Goal: Task Accomplishment & Management: Manage account settings

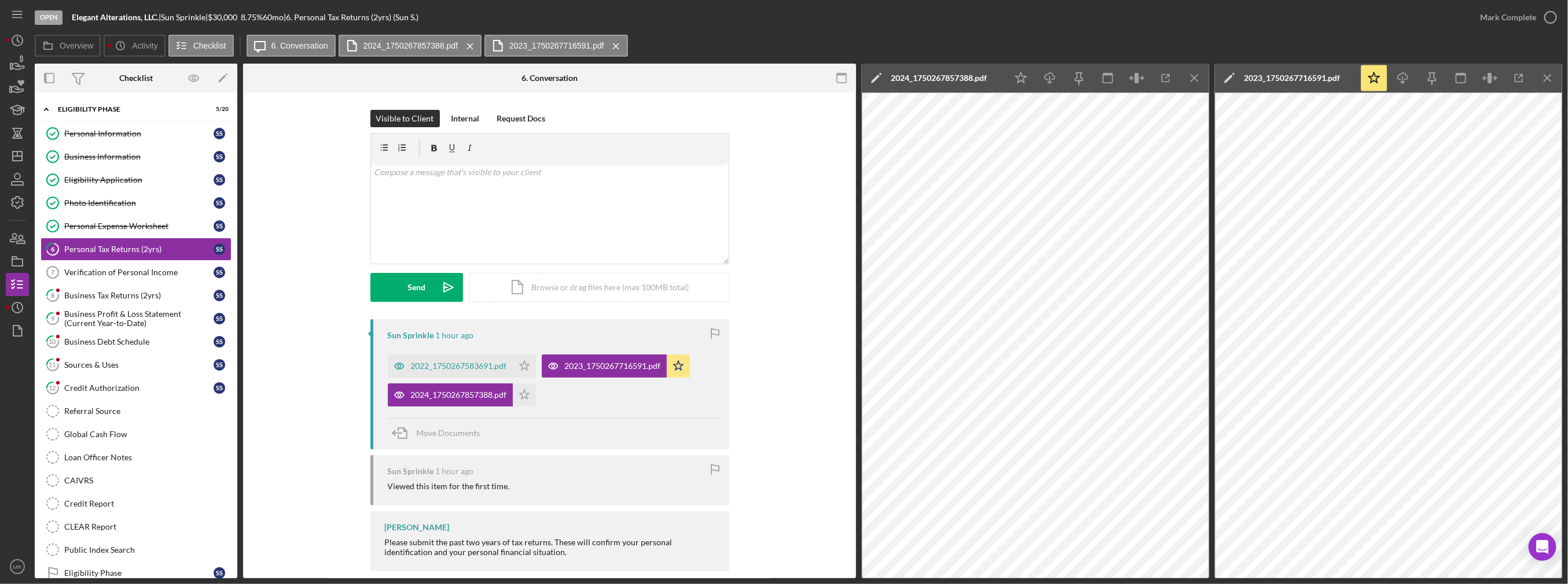
click at [535, 395] on div "2024_1750267857388.pdf Icon/Star" at bounding box center [465, 392] width 154 height 29
click at [527, 394] on icon "Icon/Star" at bounding box center [524, 395] width 23 height 23
click at [1524, 21] on div "Mark Complete" at bounding box center [1508, 17] width 56 height 23
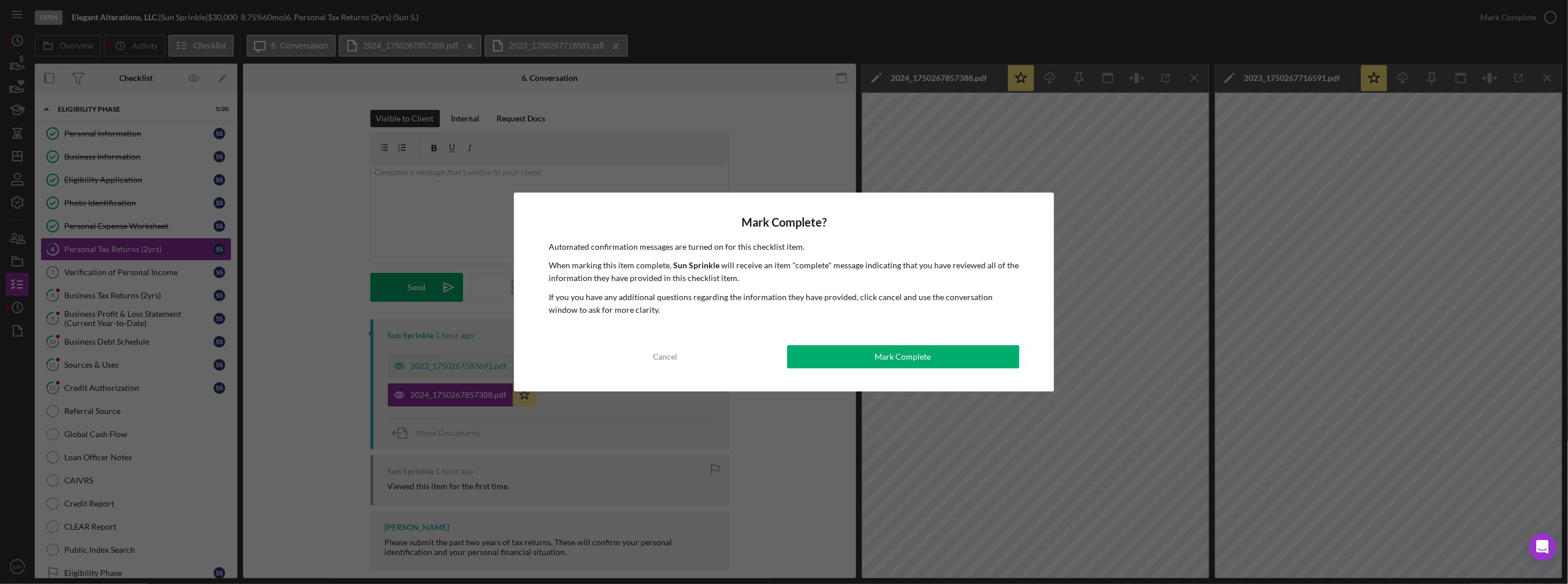
click at [824, 345] on div "Mark Complete? Automated confirmation messages are turned on for this checklist…" at bounding box center [783, 292] width 540 height 200
click at [872, 353] on button "Mark Complete" at bounding box center [903, 357] width 232 height 23
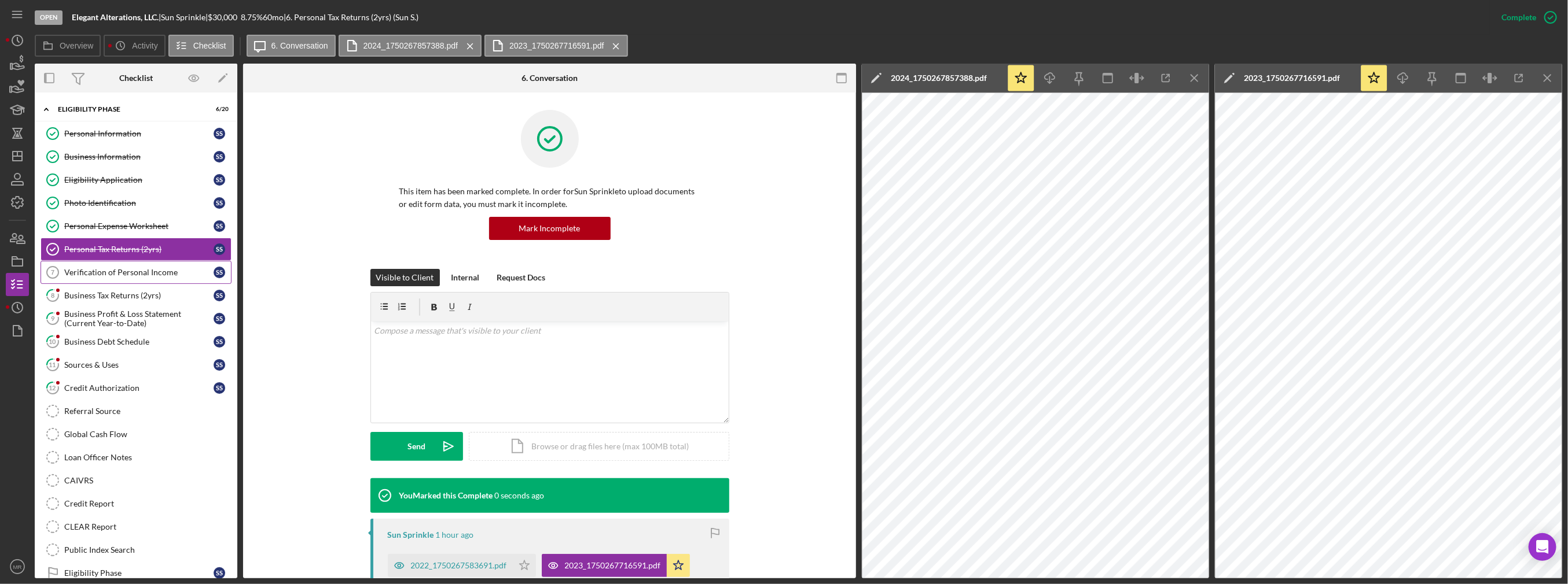
click at [101, 276] on link "Verification of Personal Income 7 Verification of Personal Income S S" at bounding box center [136, 272] width 191 height 23
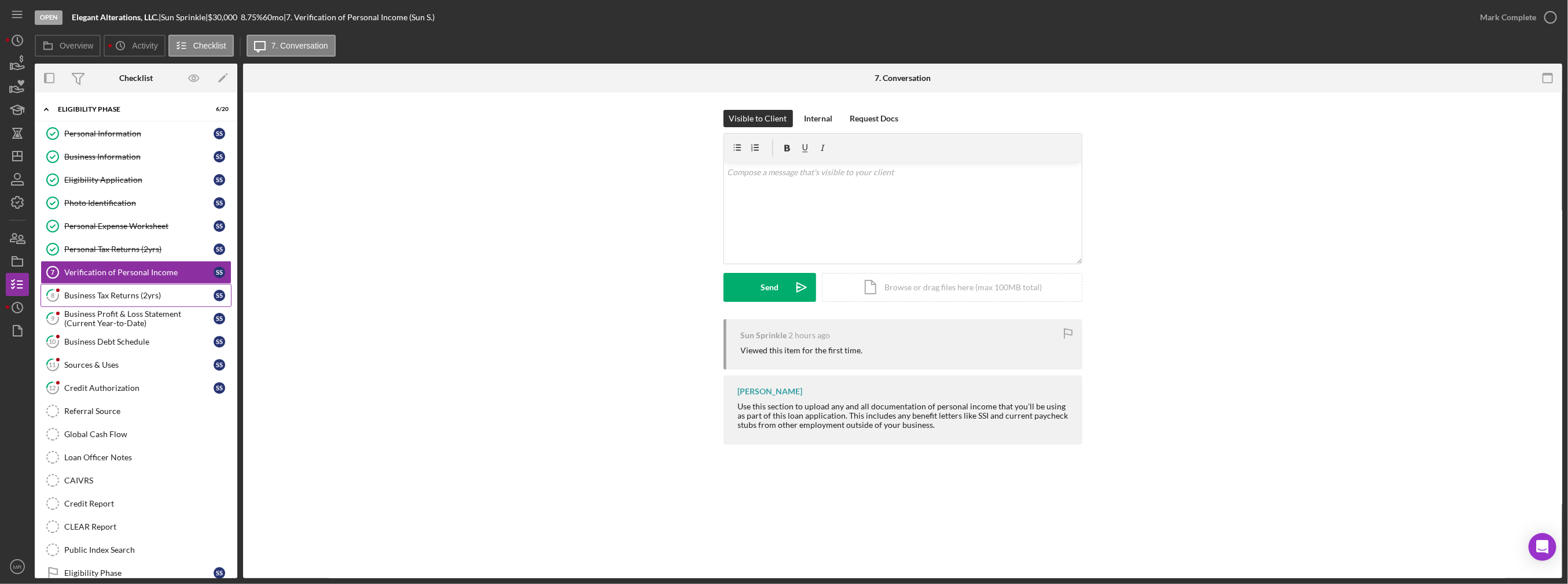
click at [151, 286] on link "8 Business Tax Returns (2yrs) S S" at bounding box center [136, 295] width 191 height 23
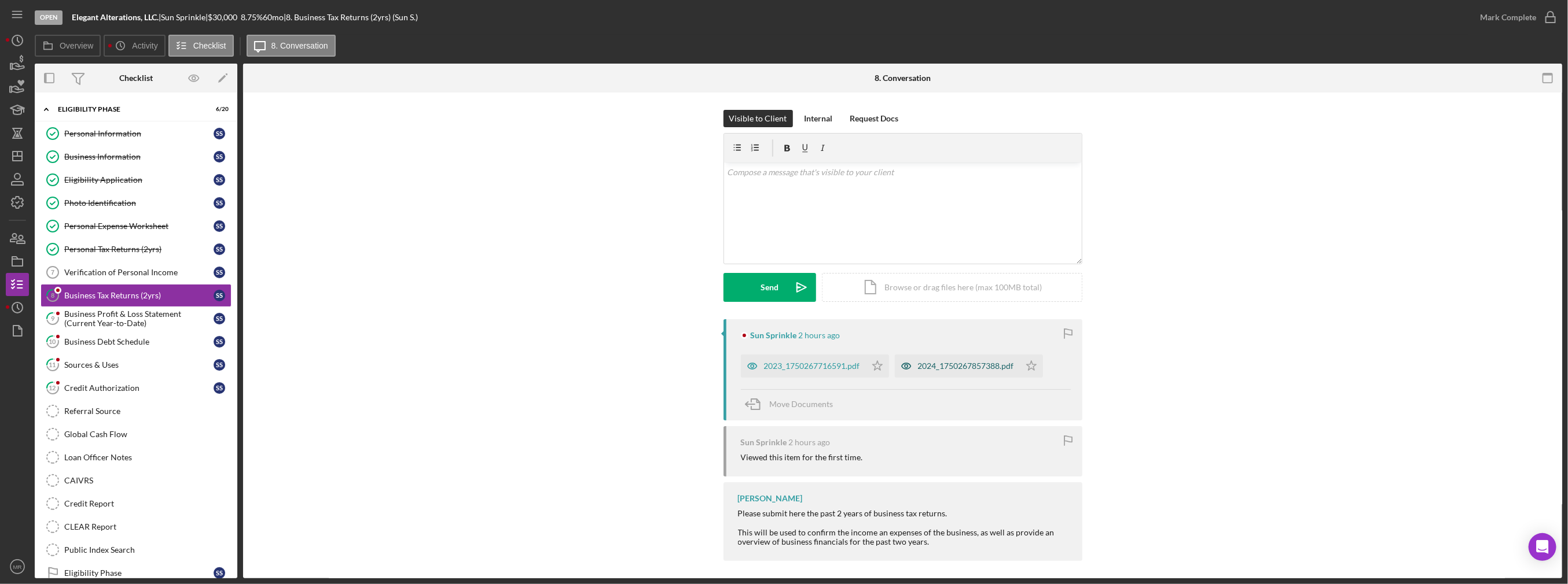
click at [929, 359] on div "2024_1750267857388.pdf" at bounding box center [958, 366] width 125 height 23
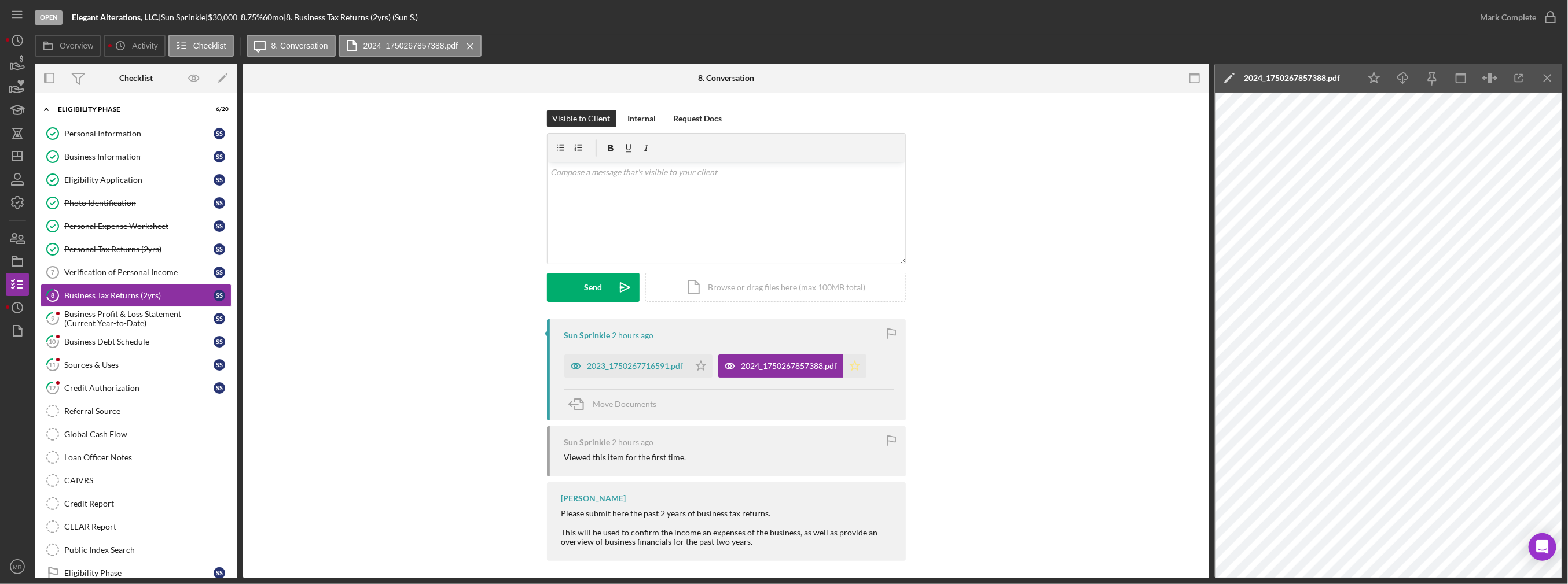
click at [845, 368] on icon "Icon/Star" at bounding box center [855, 366] width 23 height 23
click at [685, 369] on div "2023_1750267716591.pdf" at bounding box center [627, 366] width 125 height 23
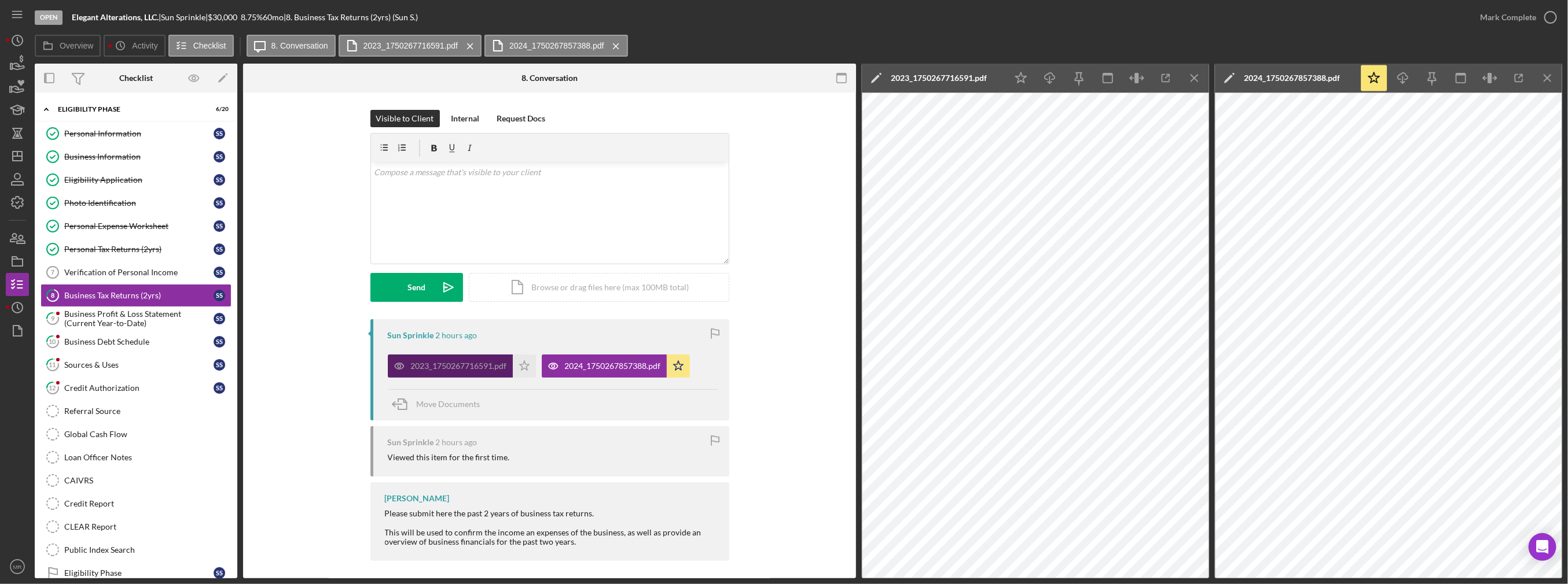
click at [506, 361] on div "2023_1750267716591.pdf" at bounding box center [450, 366] width 125 height 23
click at [516, 361] on icon "Icon/Star" at bounding box center [524, 366] width 23 height 23
click at [1505, 27] on div "Mark Complete" at bounding box center [1508, 17] width 56 height 23
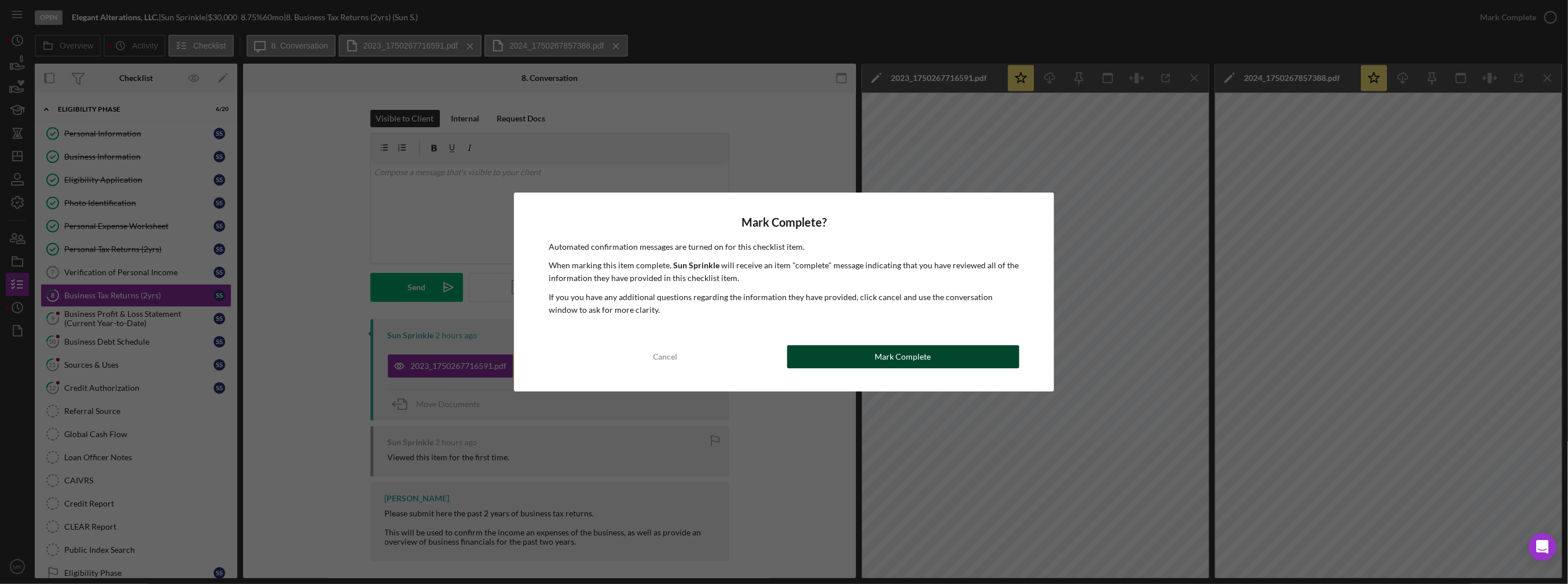
click at [911, 359] on div "Mark Complete" at bounding box center [903, 357] width 56 height 23
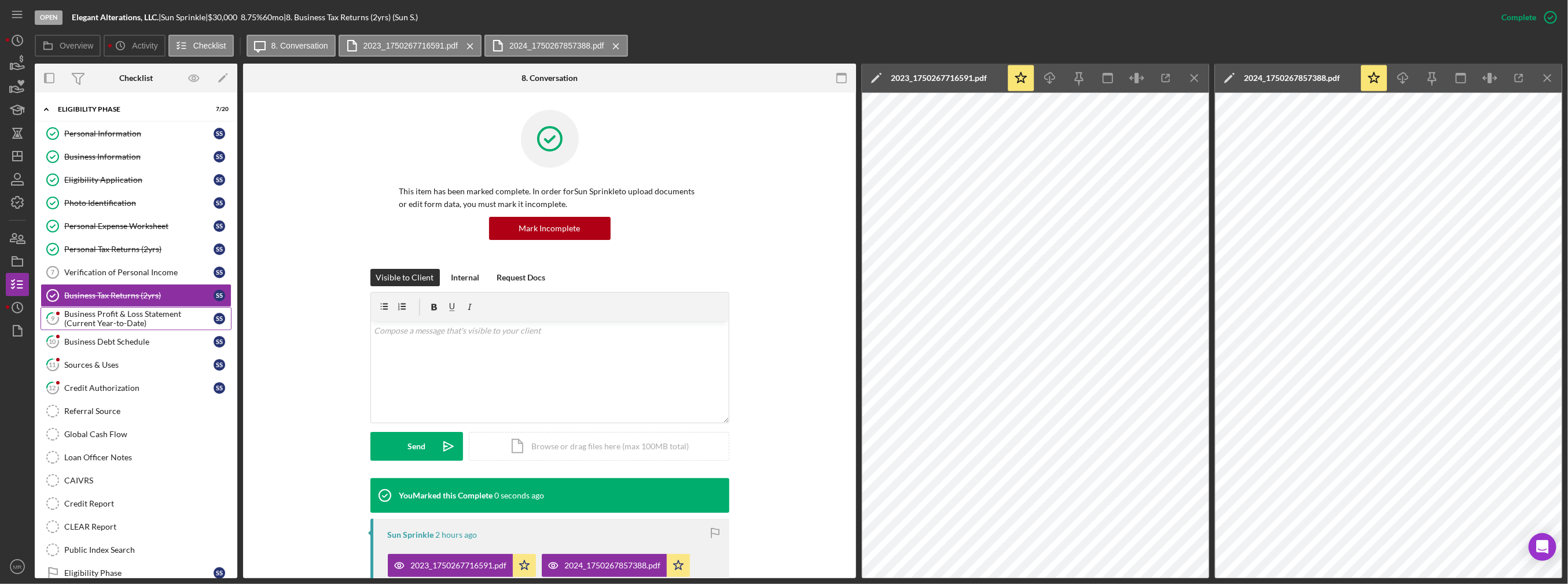
click at [149, 314] on div "Business Profit & Loss Statement (Current Year-to-Date)" at bounding box center [139, 319] width 149 height 18
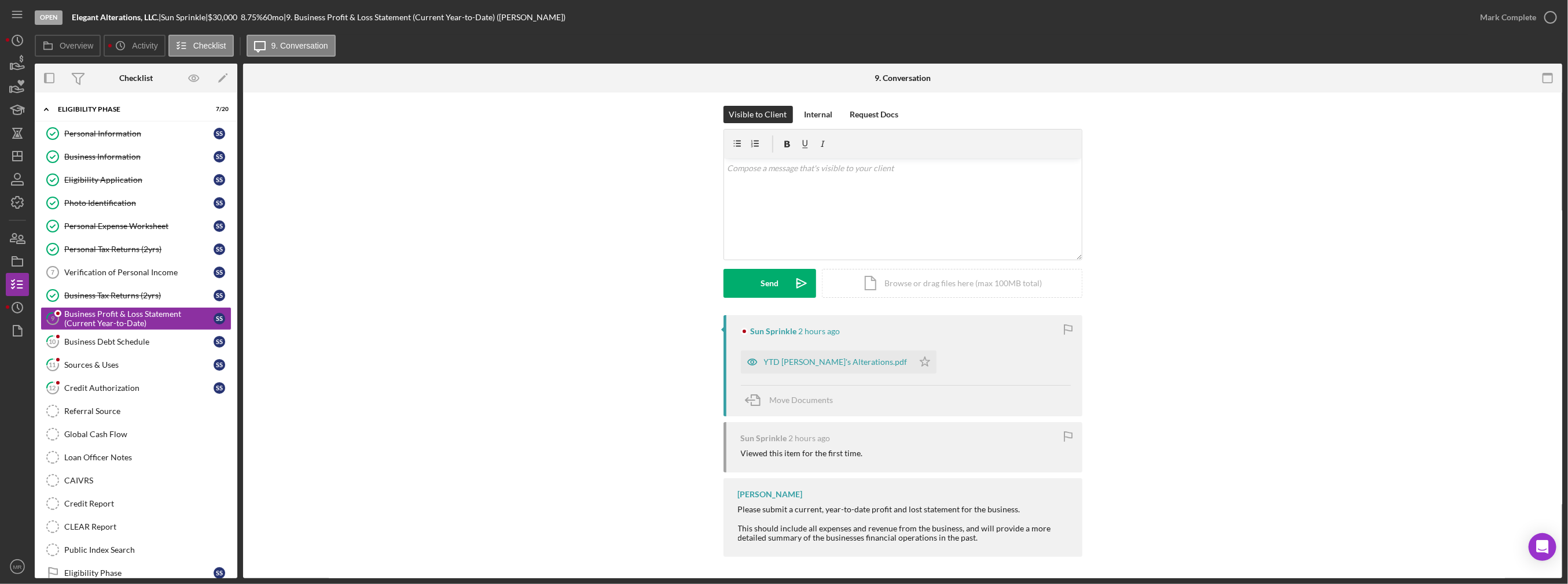
scroll to position [5, 0]
click at [794, 363] on div "YTD [PERSON_NAME]'s Alterations.pdf" at bounding box center [836, 361] width 143 height 10
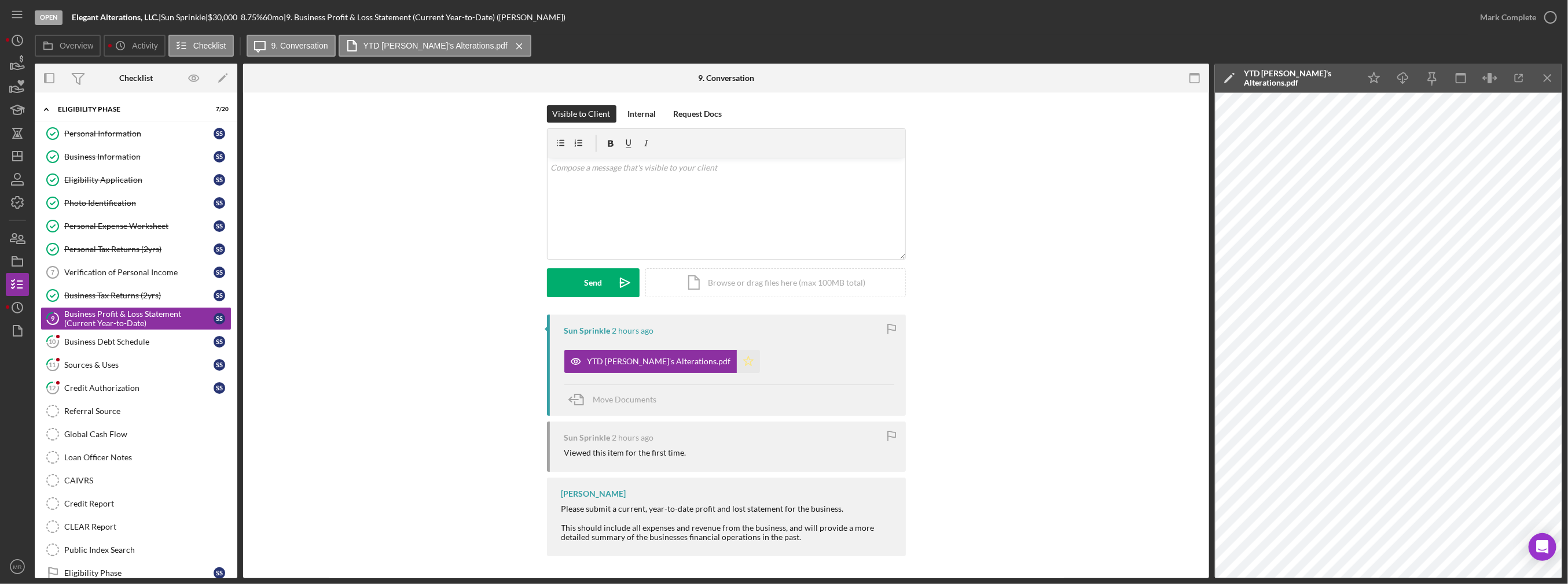
click at [736, 365] on icon "Icon/Star" at bounding box center [748, 361] width 23 height 23
click at [1508, 14] on div "Mark Complete" at bounding box center [1508, 17] width 56 height 23
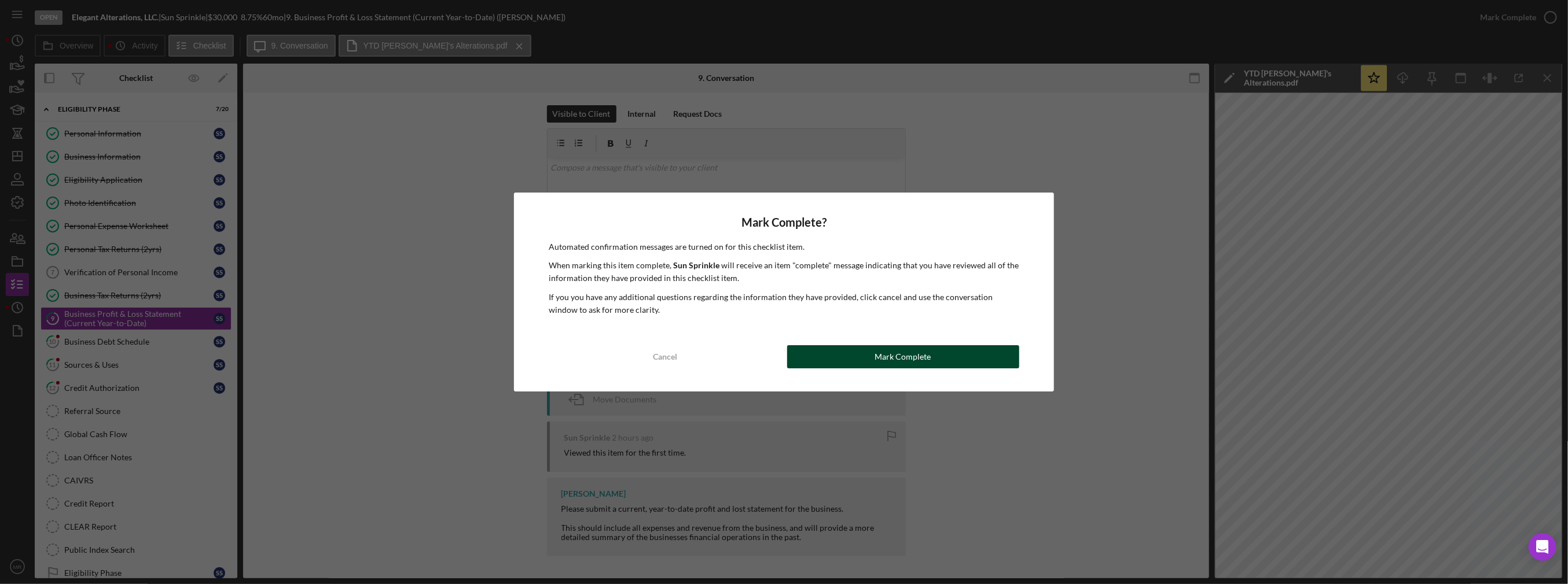
click at [887, 361] on div "Mark Complete" at bounding box center [903, 357] width 56 height 23
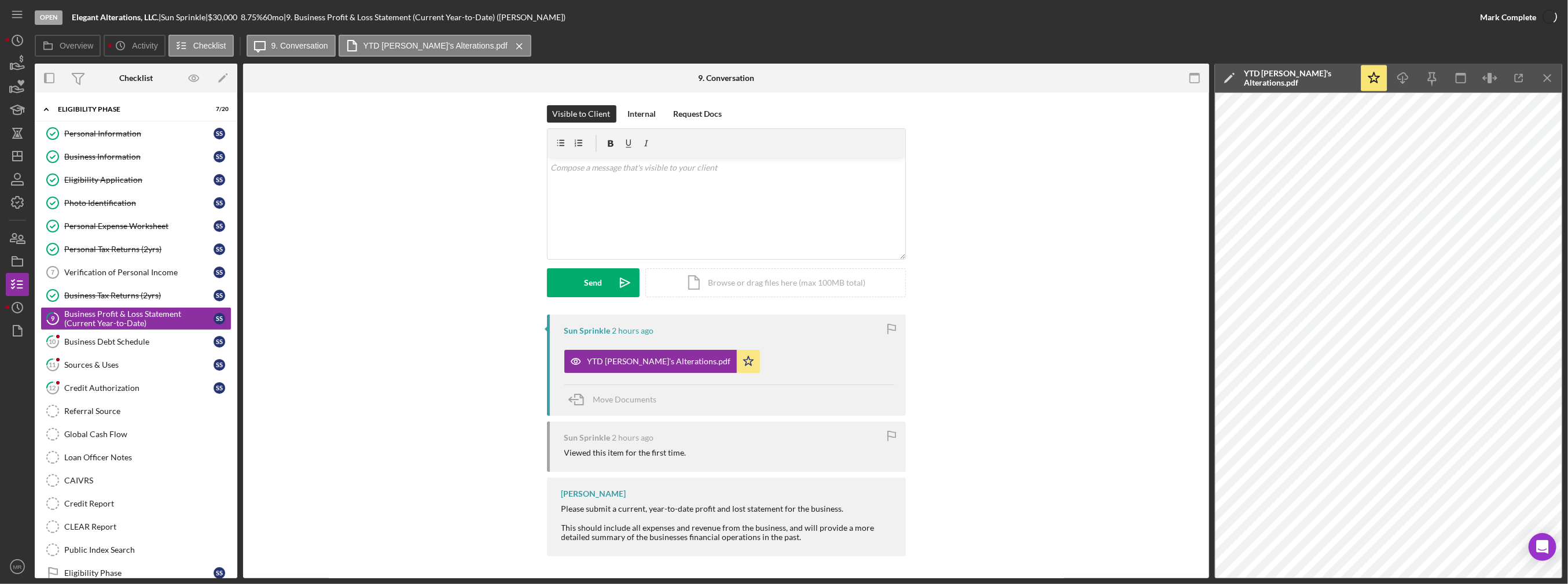
scroll to position [164, 0]
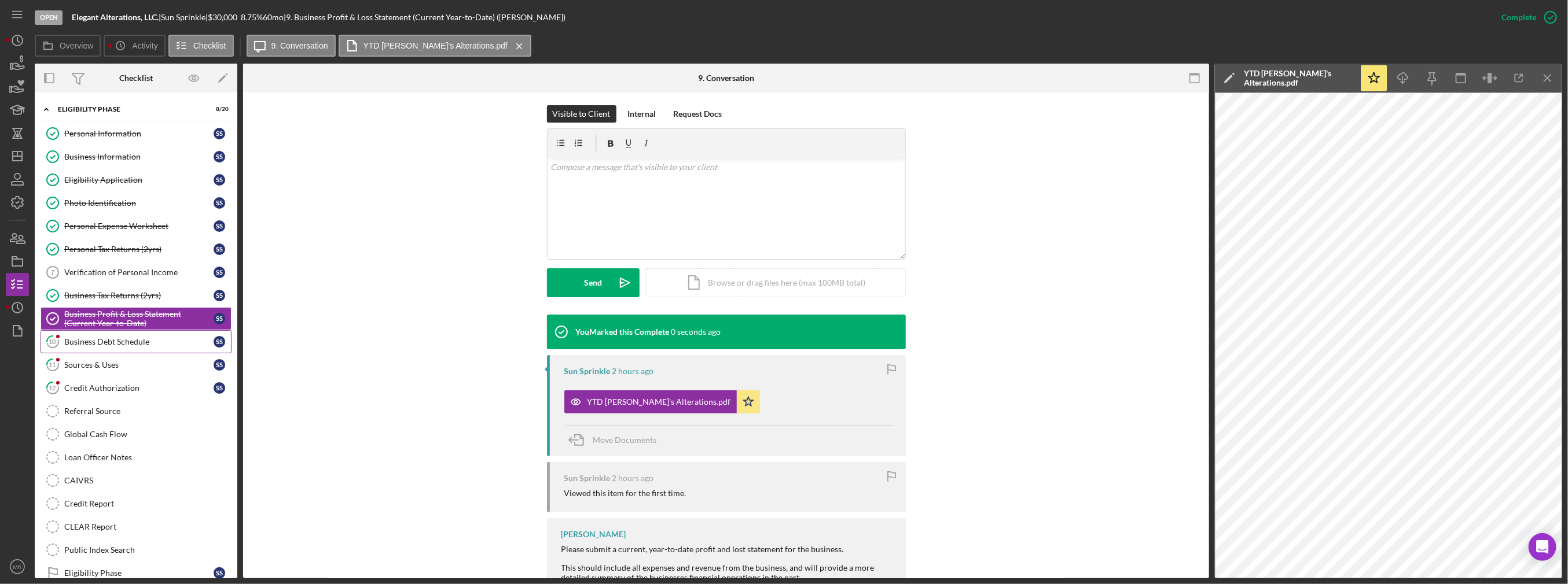
click at [110, 338] on div "Business Debt Schedule" at bounding box center [139, 342] width 149 height 10
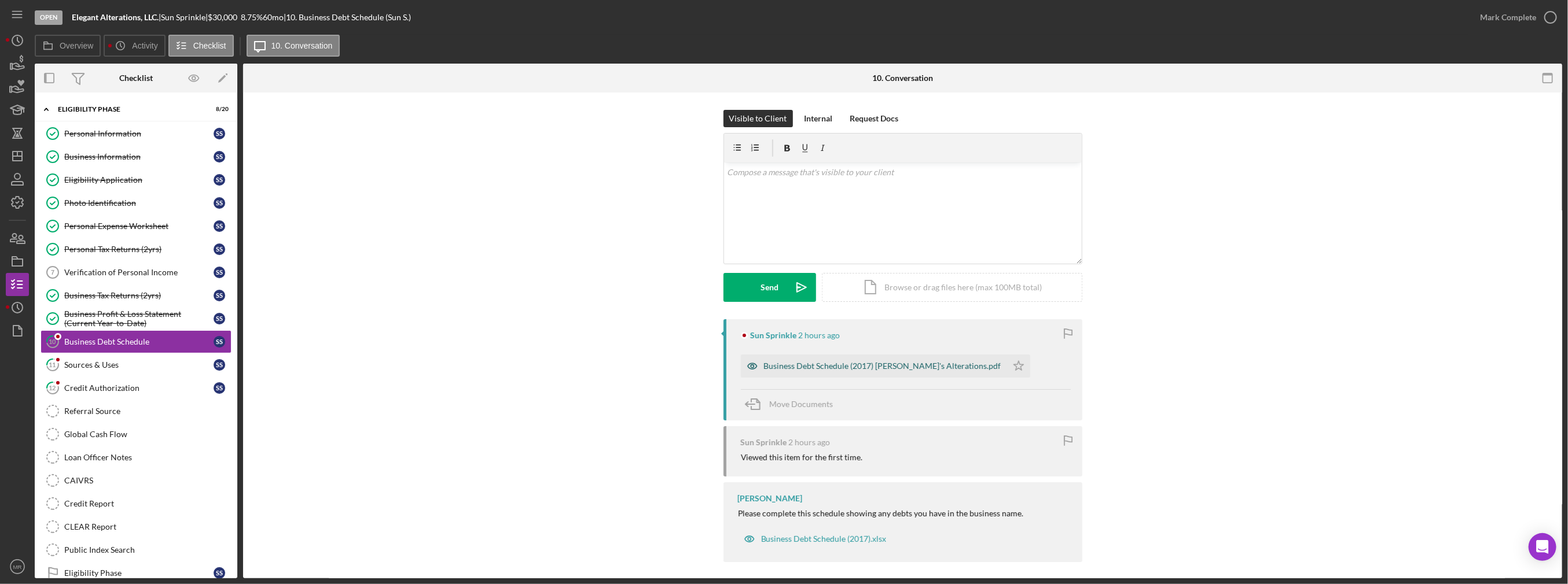
click at [930, 364] on div "Business Debt Schedule (2017) [PERSON_NAME]'s Alterations.pdf" at bounding box center [882, 366] width 237 height 10
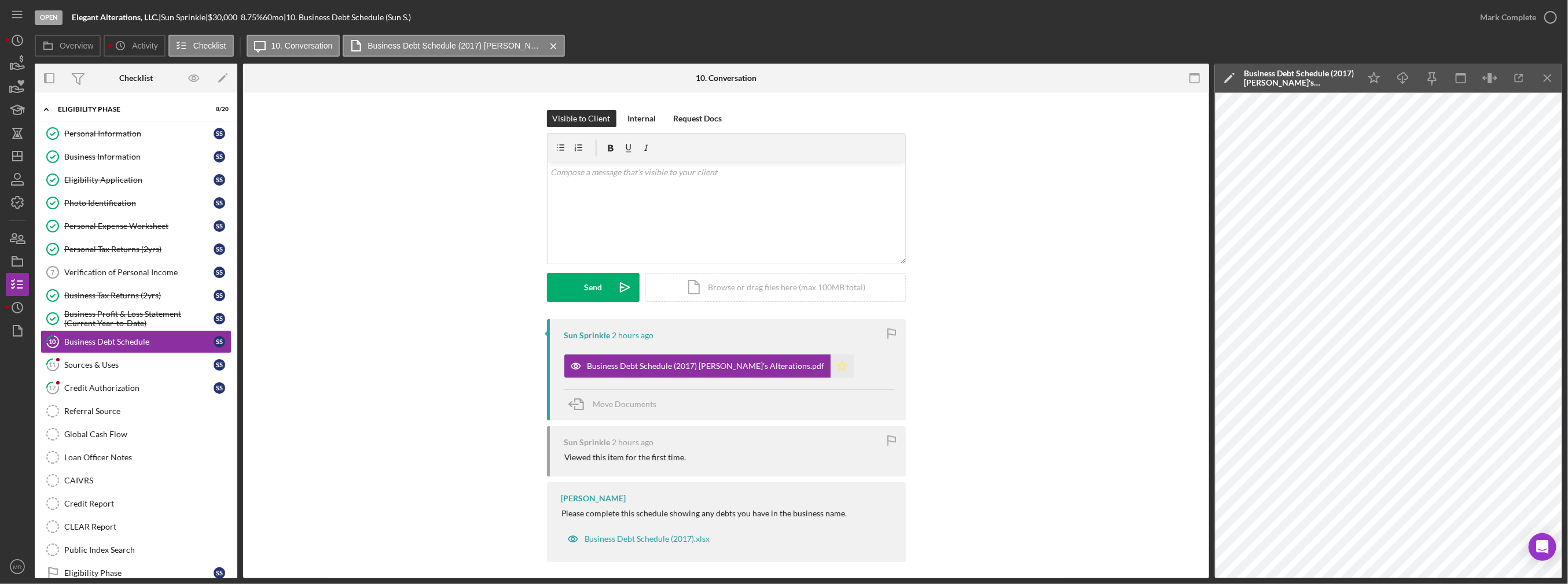
click at [831, 365] on icon "Icon/Star" at bounding box center [842, 366] width 23 height 23
click at [1489, 12] on div "Mark Complete" at bounding box center [1508, 17] width 56 height 23
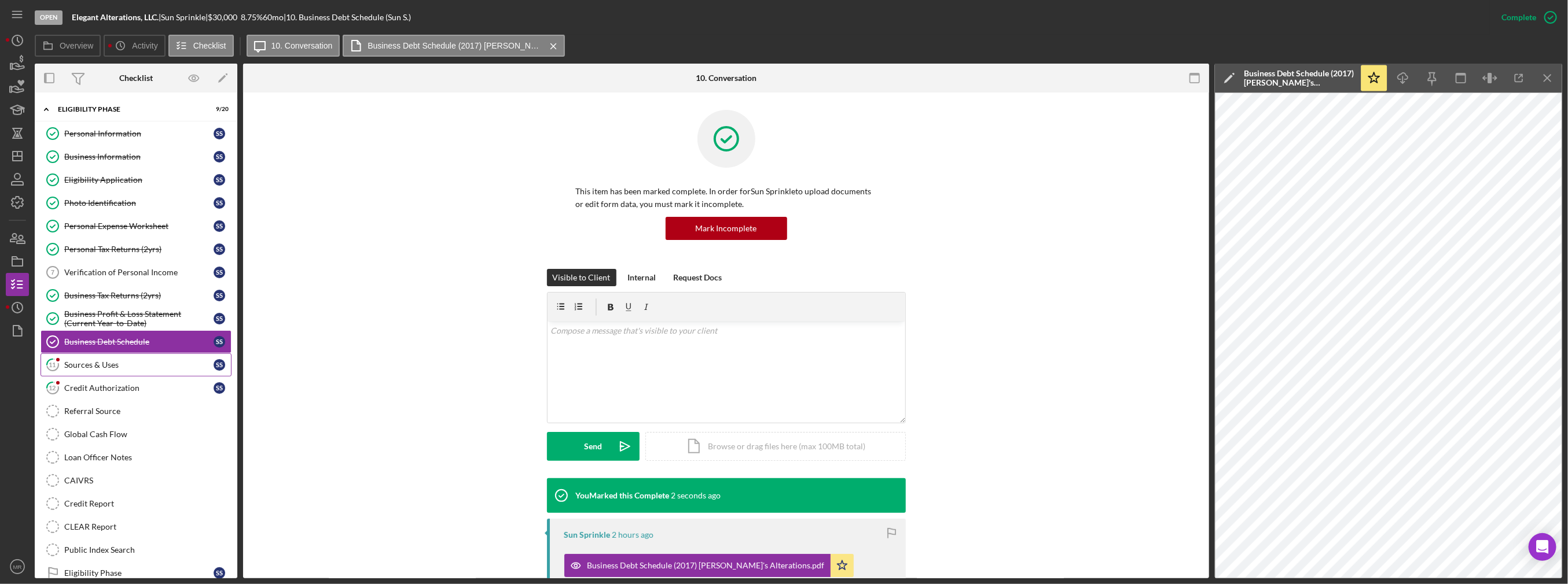
click at [132, 361] on div "Sources & Uses" at bounding box center [139, 365] width 149 height 10
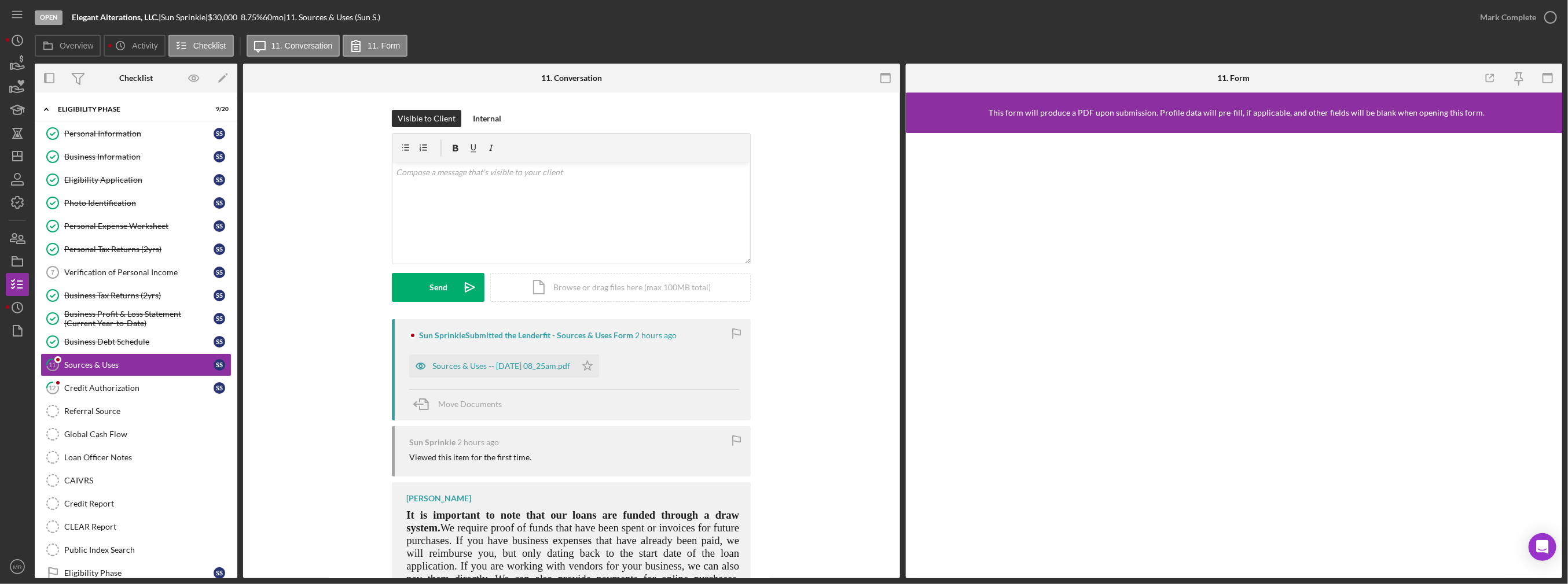
click at [505, 382] on div "Sun Sprinkle Submitted the Lenderfit - Sources & Uses Form 2 hours ago Sources …" at bounding box center [571, 370] width 359 height 101
click at [512, 365] on div "Sources & Uses -- [DATE] 08_25am.pdf" at bounding box center [501, 366] width 138 height 10
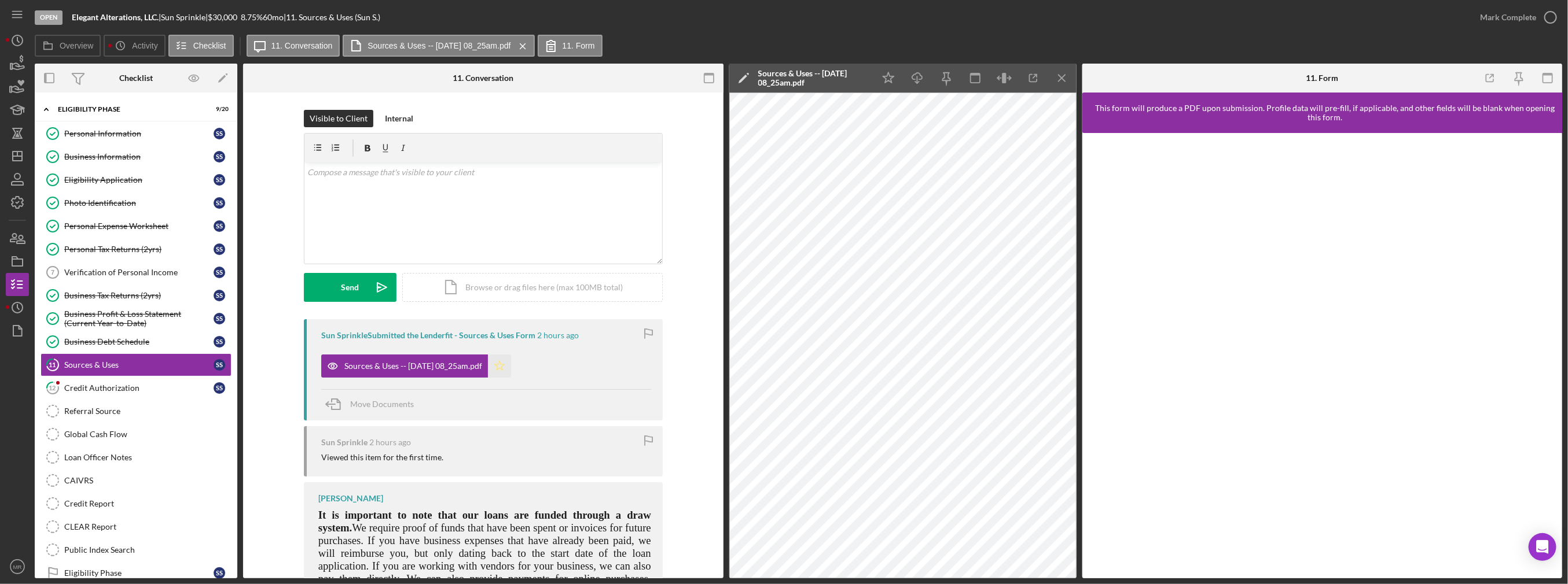
click at [507, 361] on icon "Icon/Star" at bounding box center [499, 366] width 23 height 23
click at [1502, 16] on div "Mark Complete" at bounding box center [1508, 17] width 56 height 23
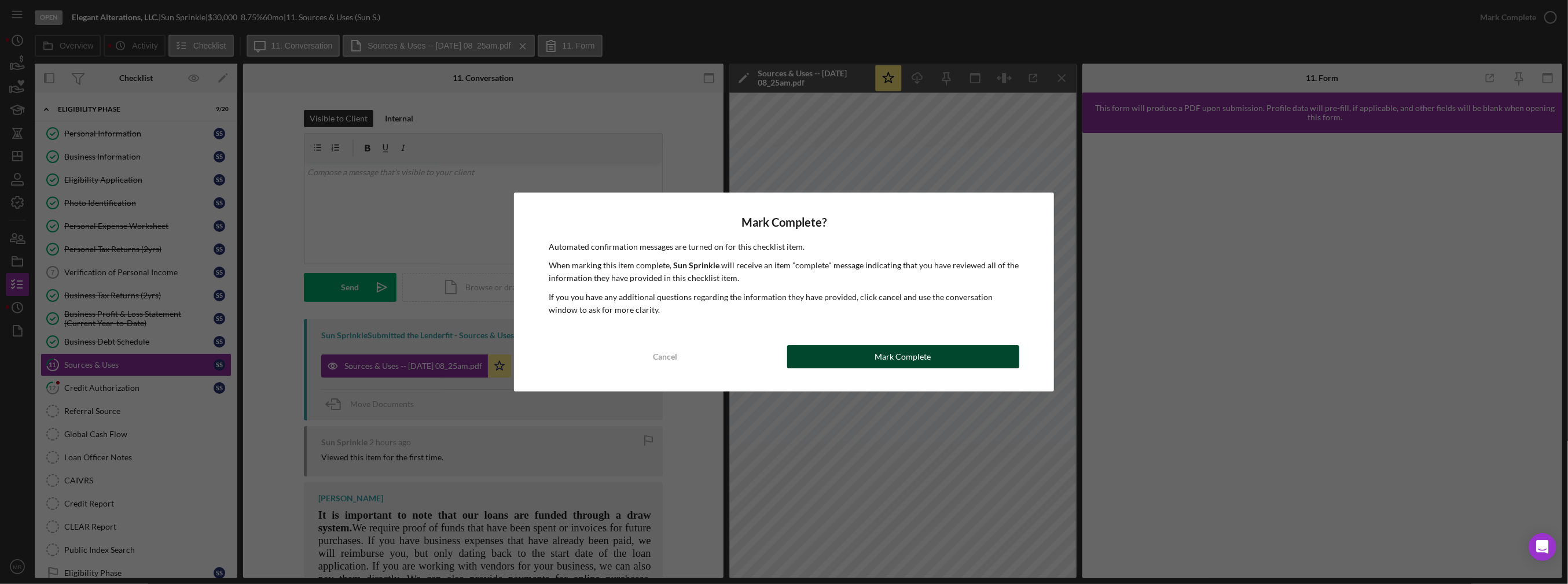
click at [912, 357] on div "Mark Complete" at bounding box center [903, 357] width 56 height 23
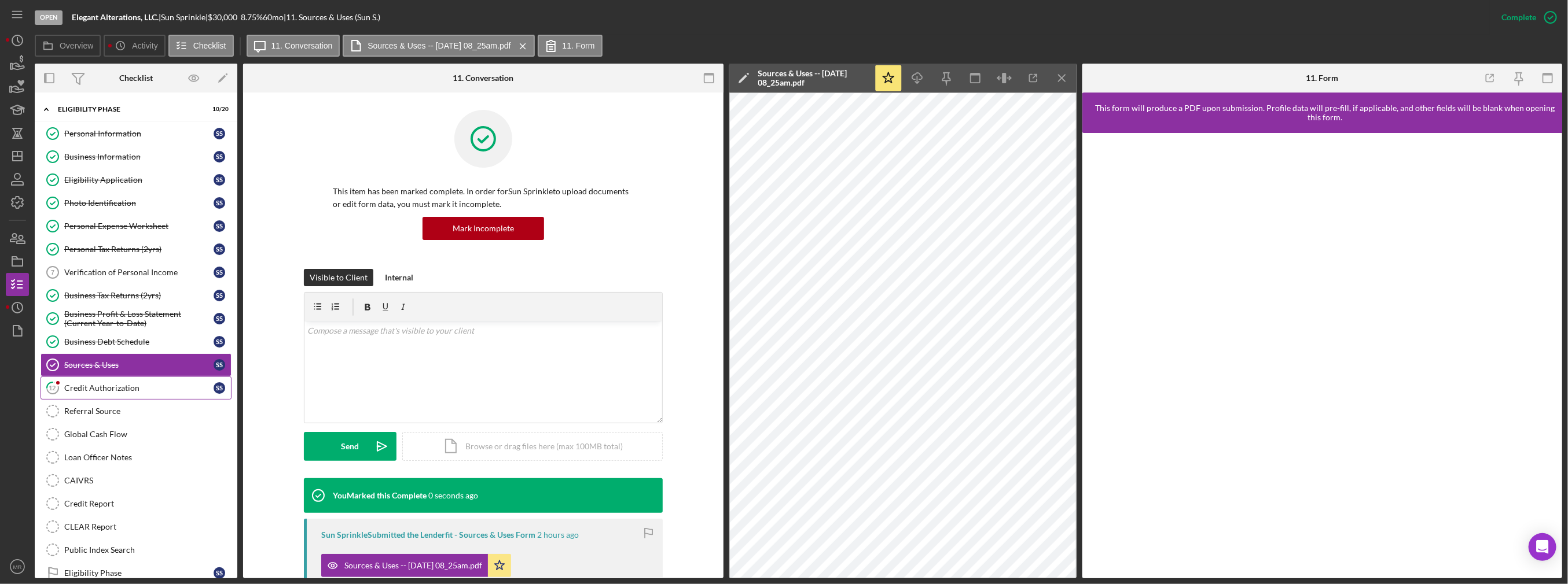
click at [141, 376] on link "12 Credit Authorization S S" at bounding box center [136, 387] width 191 height 23
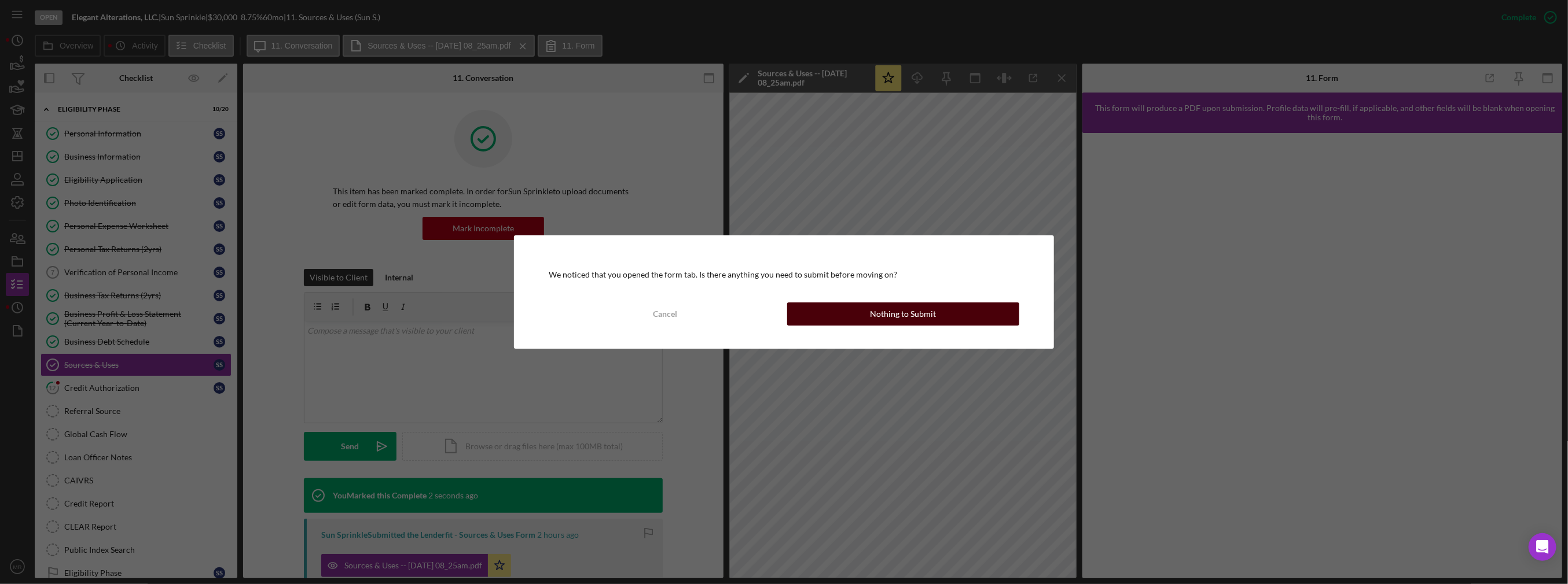
click at [883, 306] on div "Nothing to Submit" at bounding box center [902, 314] width 66 height 23
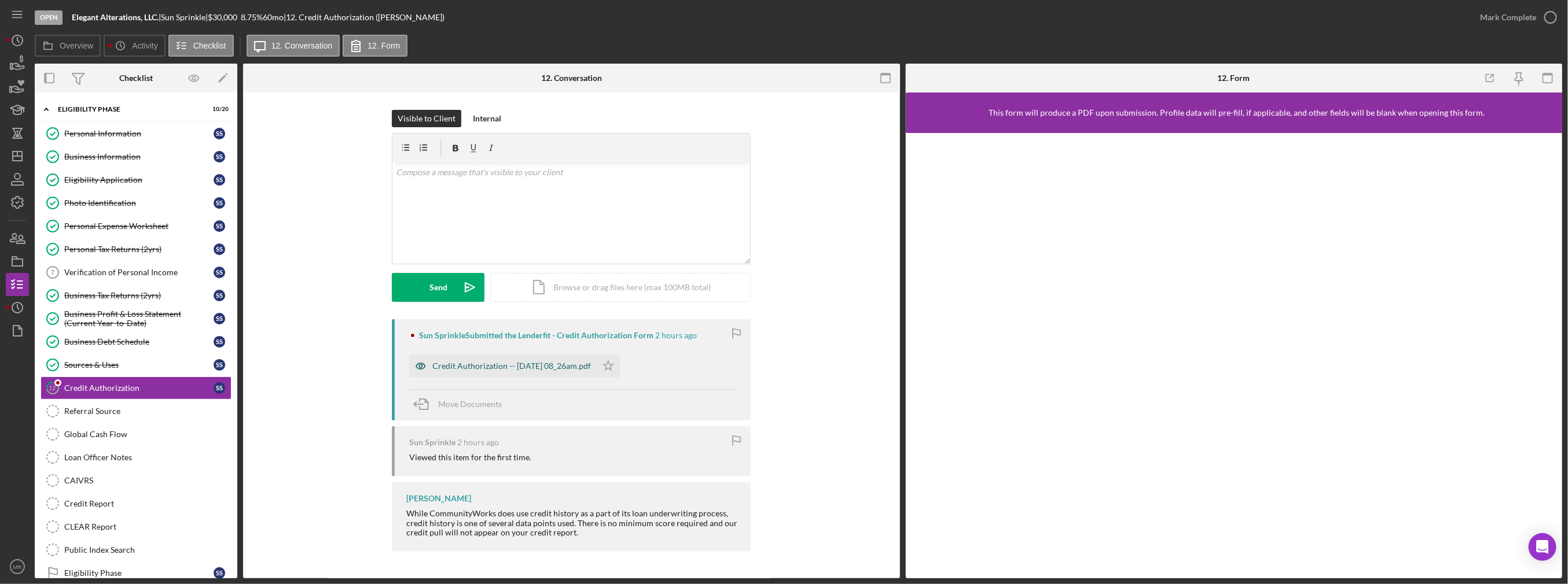
click at [561, 365] on div "Credit Authorization -- [DATE] 08_26am.pdf" at bounding box center [511, 366] width 159 height 10
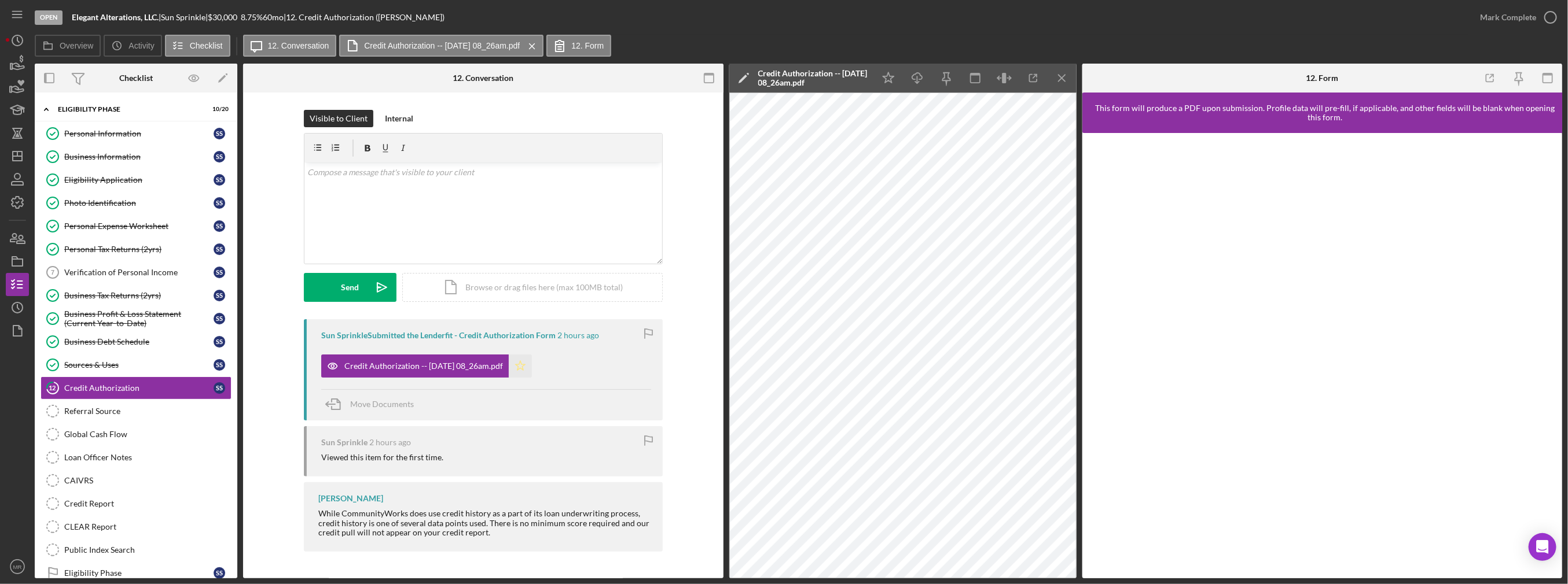
click at [529, 366] on icon "Icon/Star" at bounding box center [520, 366] width 23 height 23
click at [1490, 16] on div "Mark Complete" at bounding box center [1508, 17] width 56 height 23
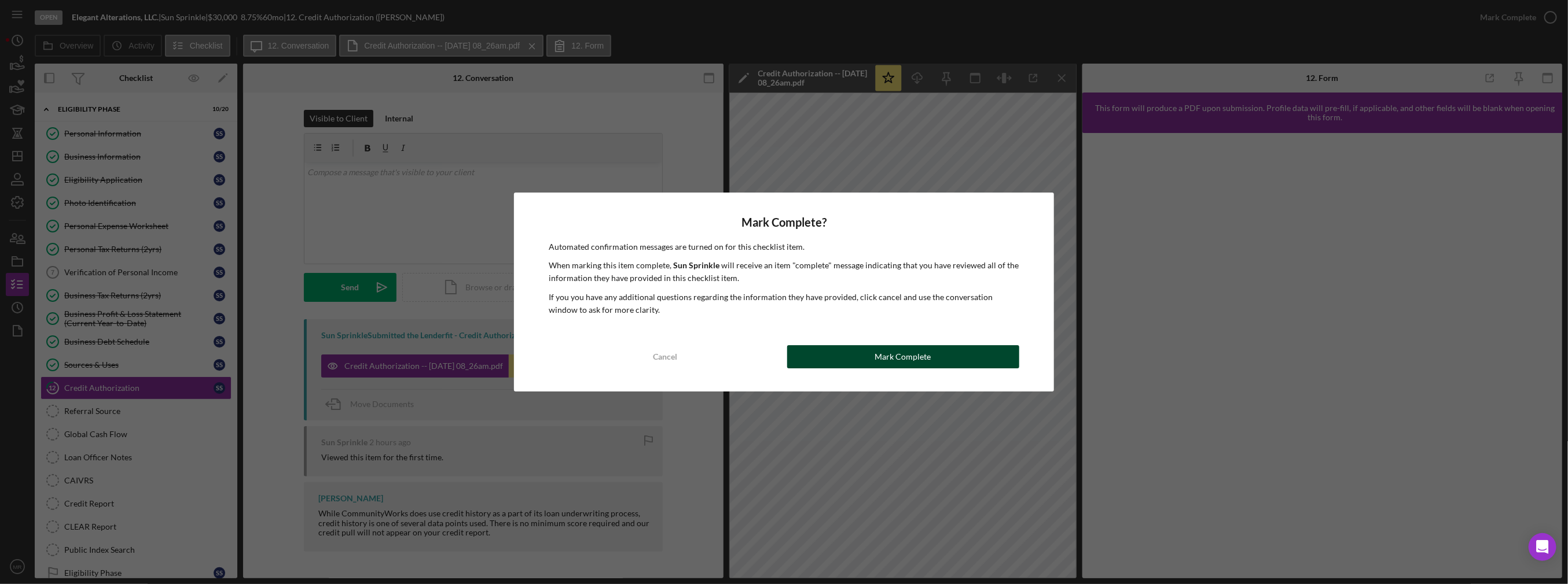
click at [954, 359] on button "Mark Complete" at bounding box center [903, 357] width 232 height 23
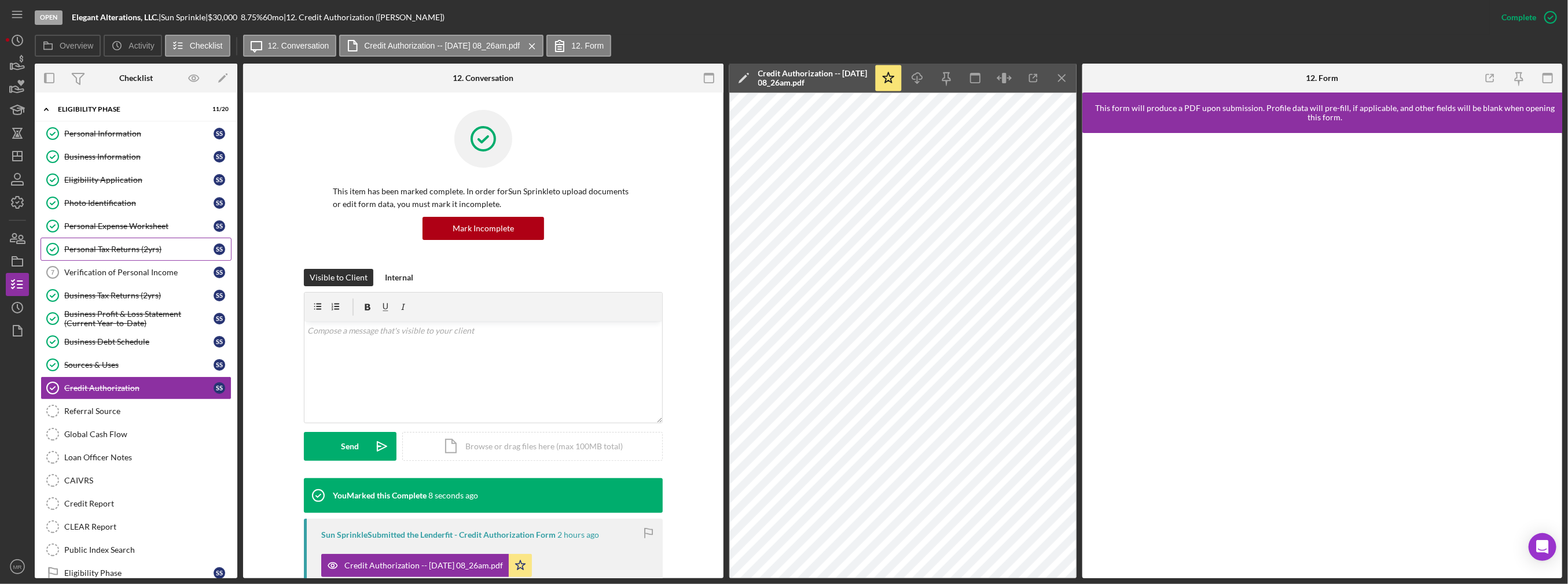
click at [147, 253] on link "Personal Tax Returns (2yrs) Personal Tax Returns (2yrs) S S" at bounding box center [136, 249] width 191 height 23
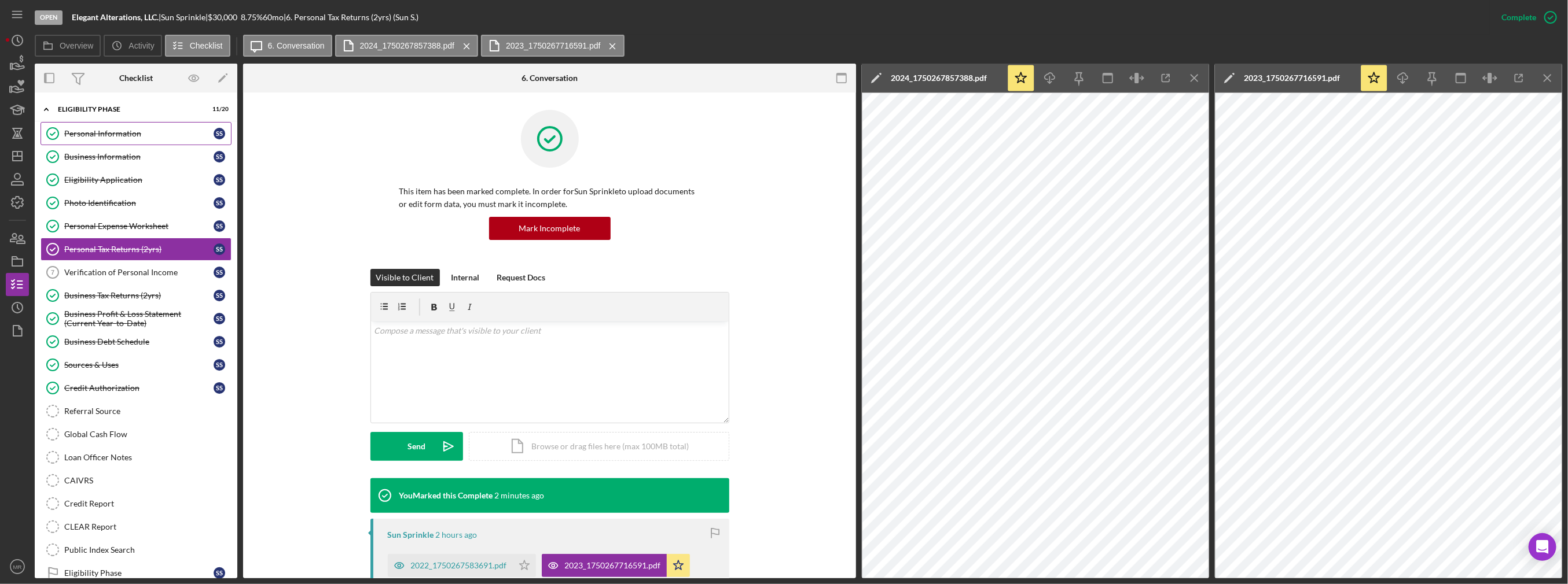
click at [94, 135] on div "Personal Information" at bounding box center [139, 134] width 149 height 10
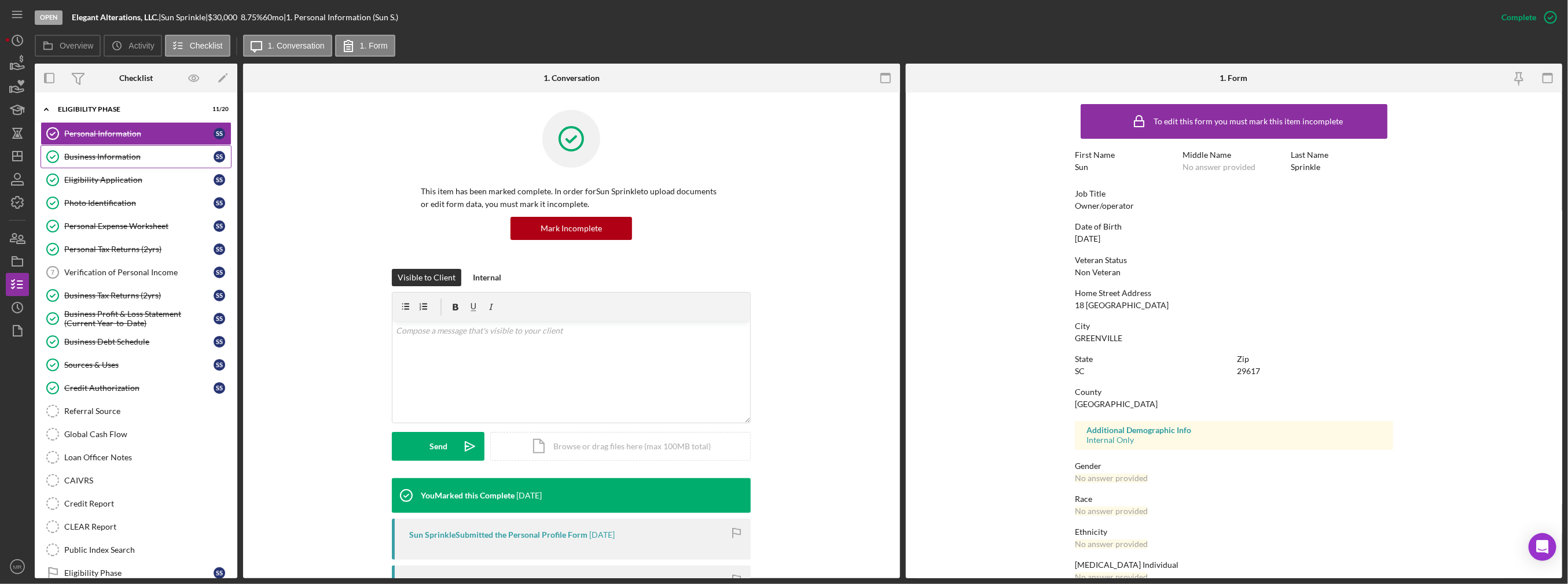
click at [113, 154] on div "Business Information" at bounding box center [139, 157] width 149 height 10
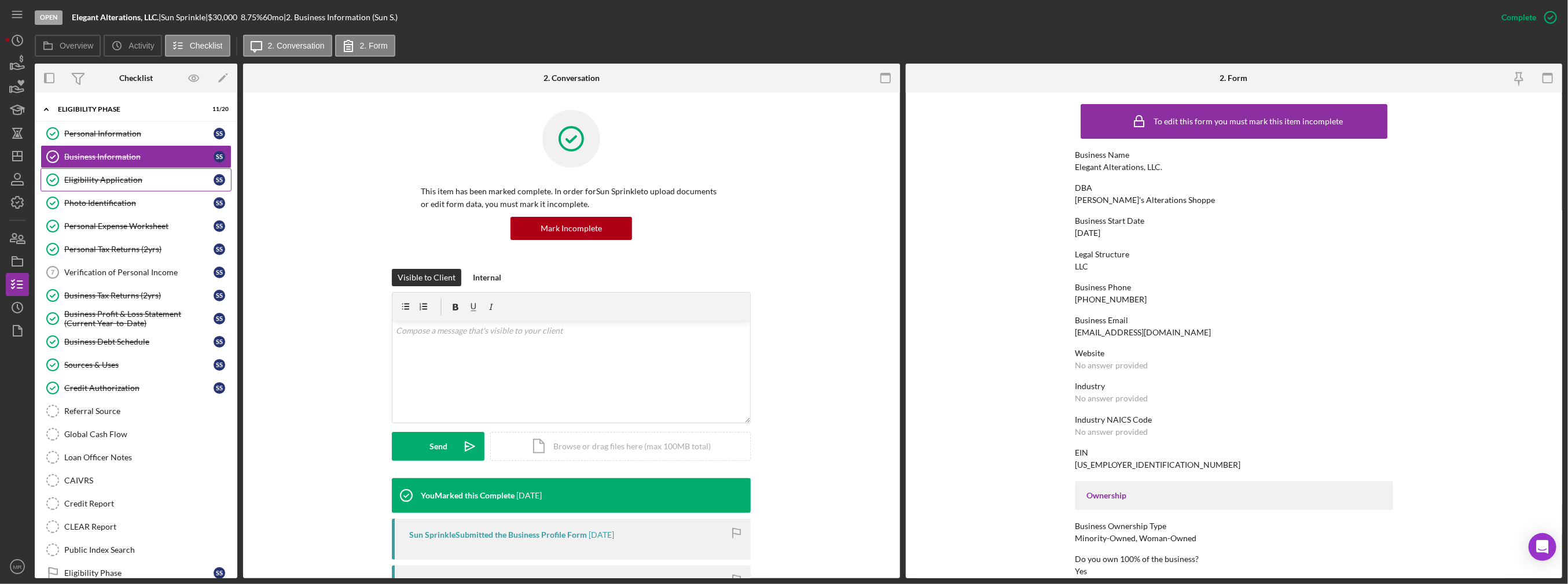
click at [120, 177] on div "Eligibility Application" at bounding box center [139, 180] width 149 height 10
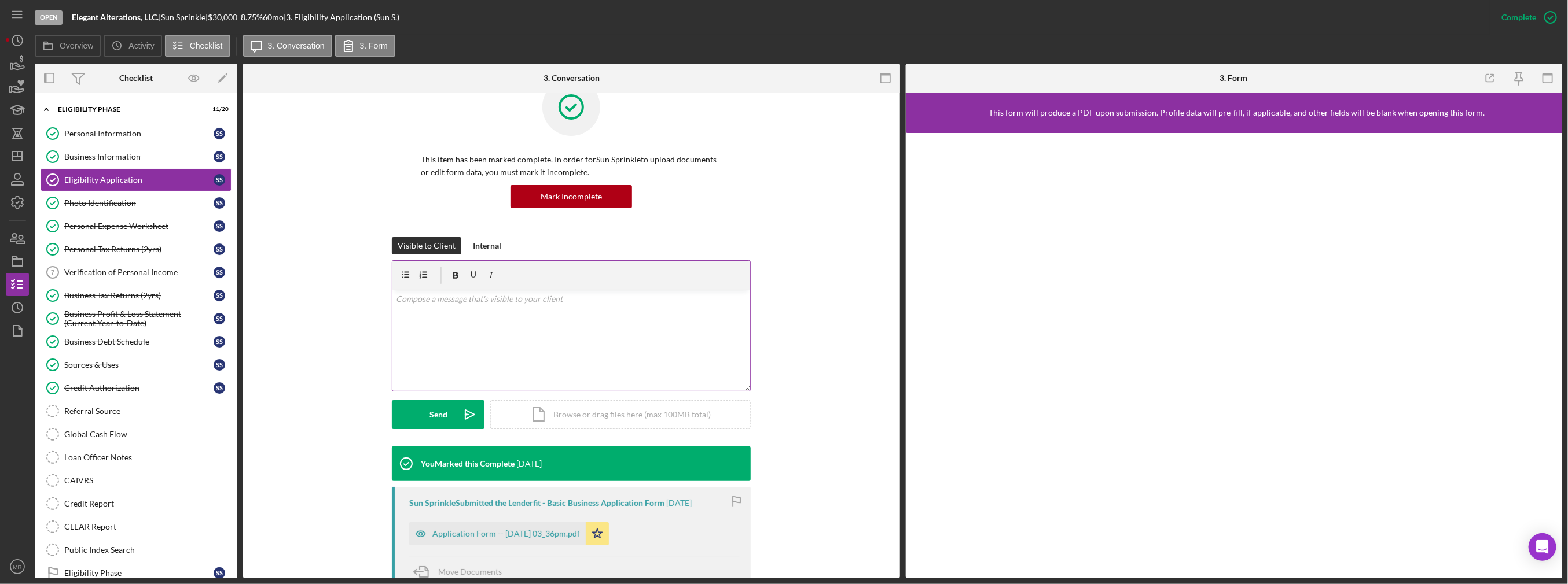
scroll to position [116, 0]
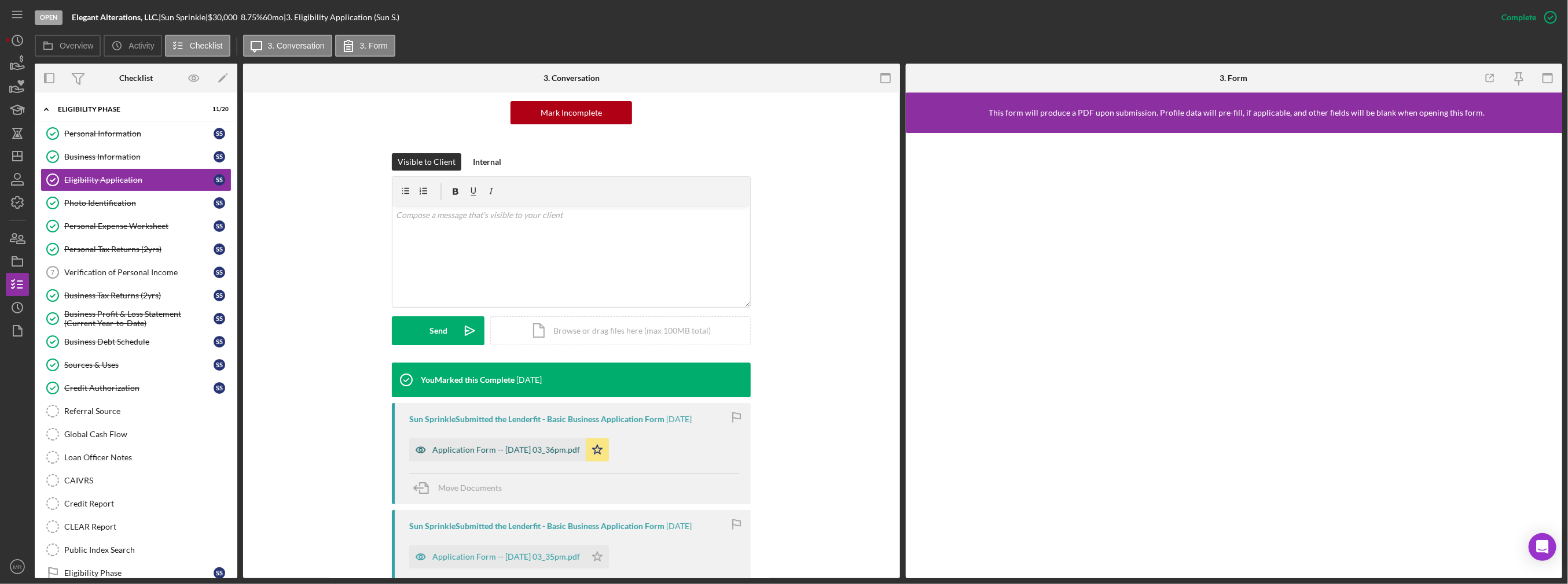
click at [560, 458] on div "Application Form -- [DATE] 03_36pm.pdf" at bounding box center [497, 449] width 177 height 23
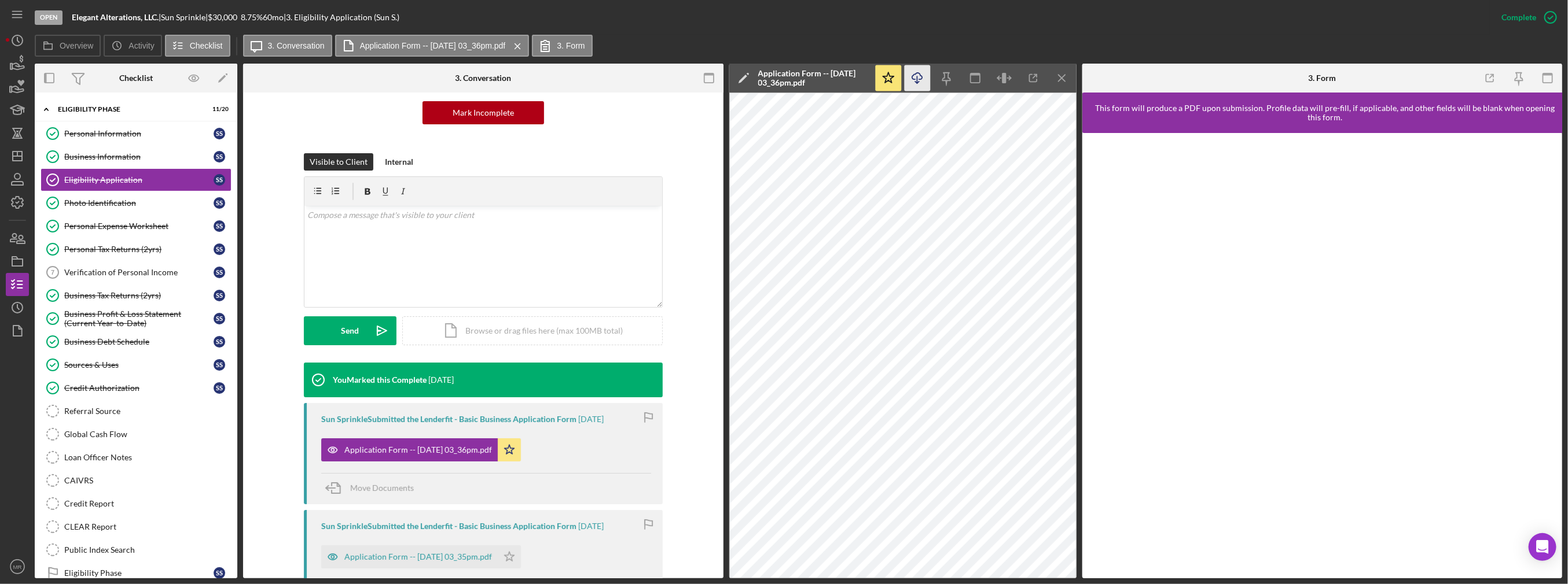
click at [921, 75] on icon "button" at bounding box center [917, 76] width 10 height 6
click at [143, 200] on div "Photo Identification" at bounding box center [139, 203] width 149 height 10
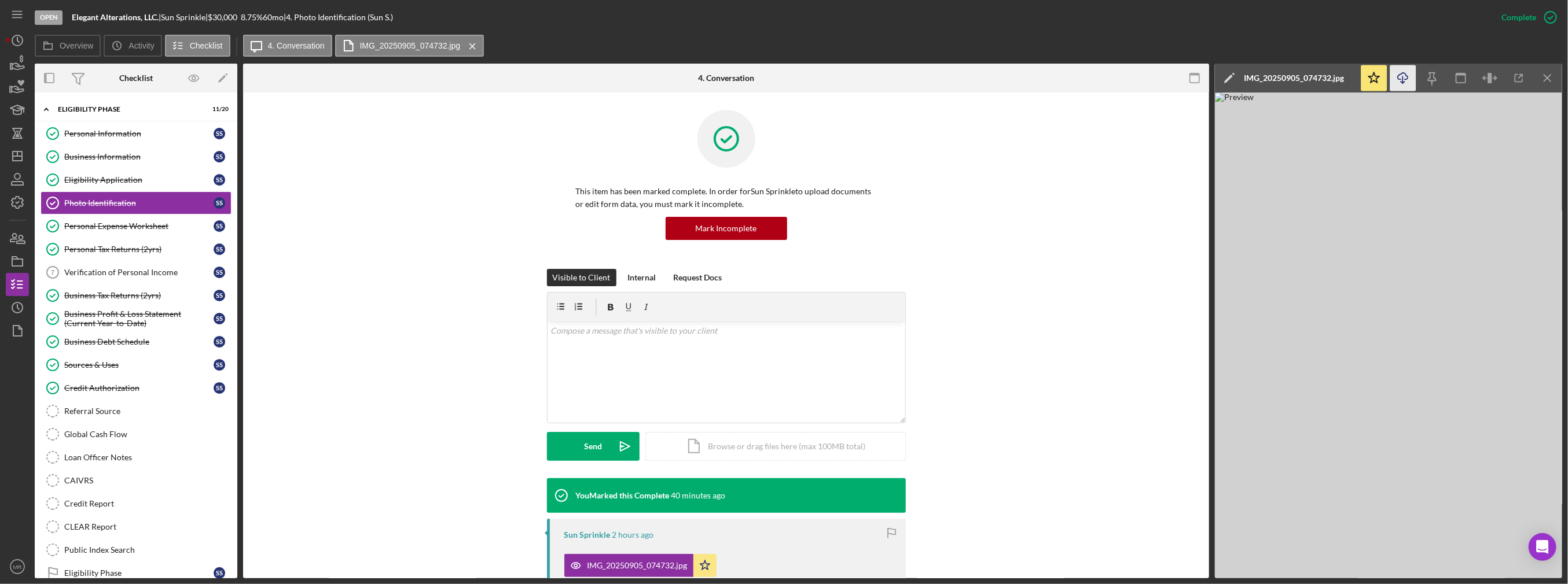
click at [1398, 78] on icon "button" at bounding box center [1402, 76] width 10 height 6
click at [140, 235] on link "Personal Expense Worksheet Personal Expense Worksheet S S" at bounding box center [136, 226] width 191 height 23
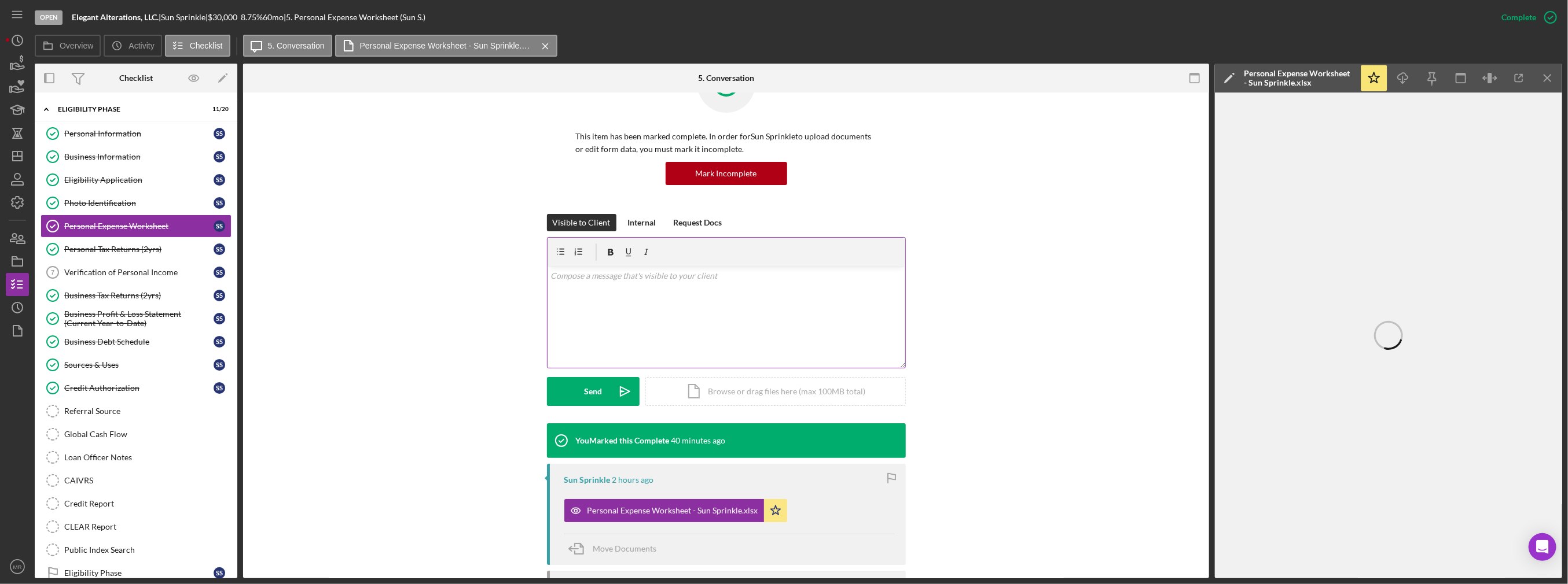
scroll to position [116, 0]
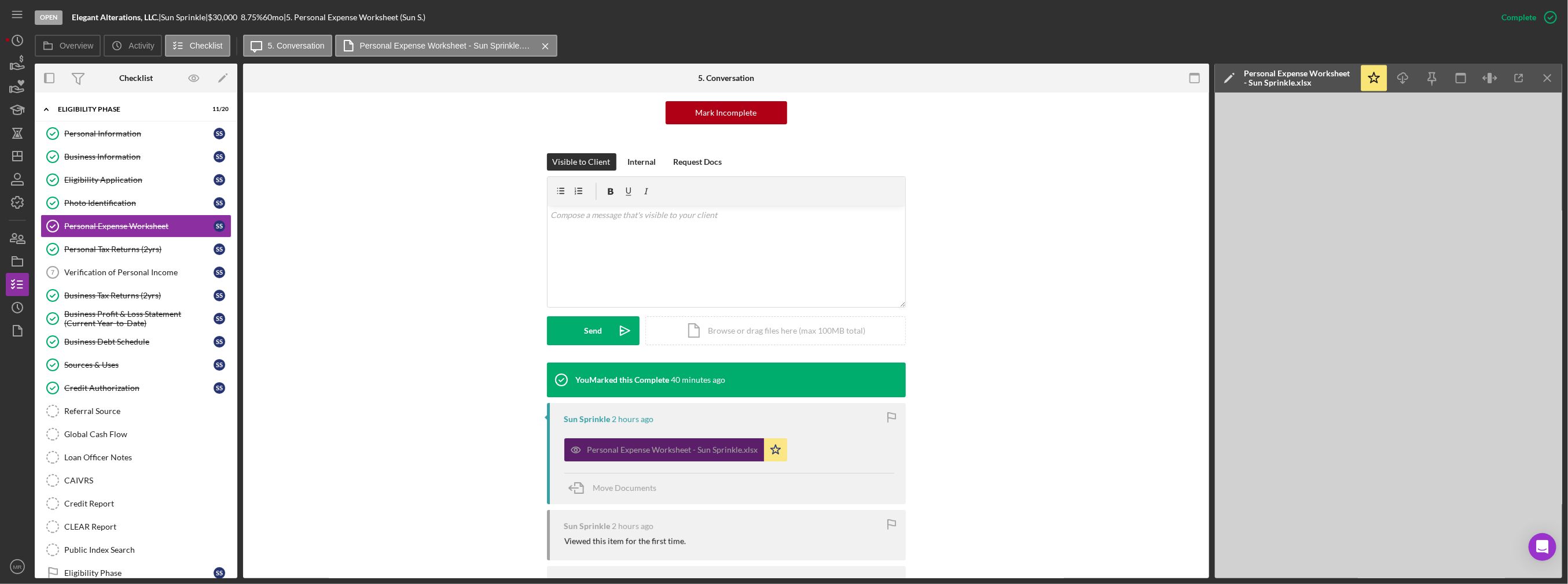
click at [713, 450] on div "Personal Expense Worksheet - Sun Sprinkle.xlsx" at bounding box center [672, 450] width 170 height 10
click at [1406, 78] on icon "button" at bounding box center [1402, 76] width 10 height 6
click at [1031, 291] on div "Visible to Client Internal Request Docs v Color teal Color pink Remove color Ad…" at bounding box center [726, 258] width 931 height 209
click at [185, 253] on link "Personal Tax Returns (2yrs) Personal Tax Returns (2yrs) S S" at bounding box center [136, 249] width 191 height 23
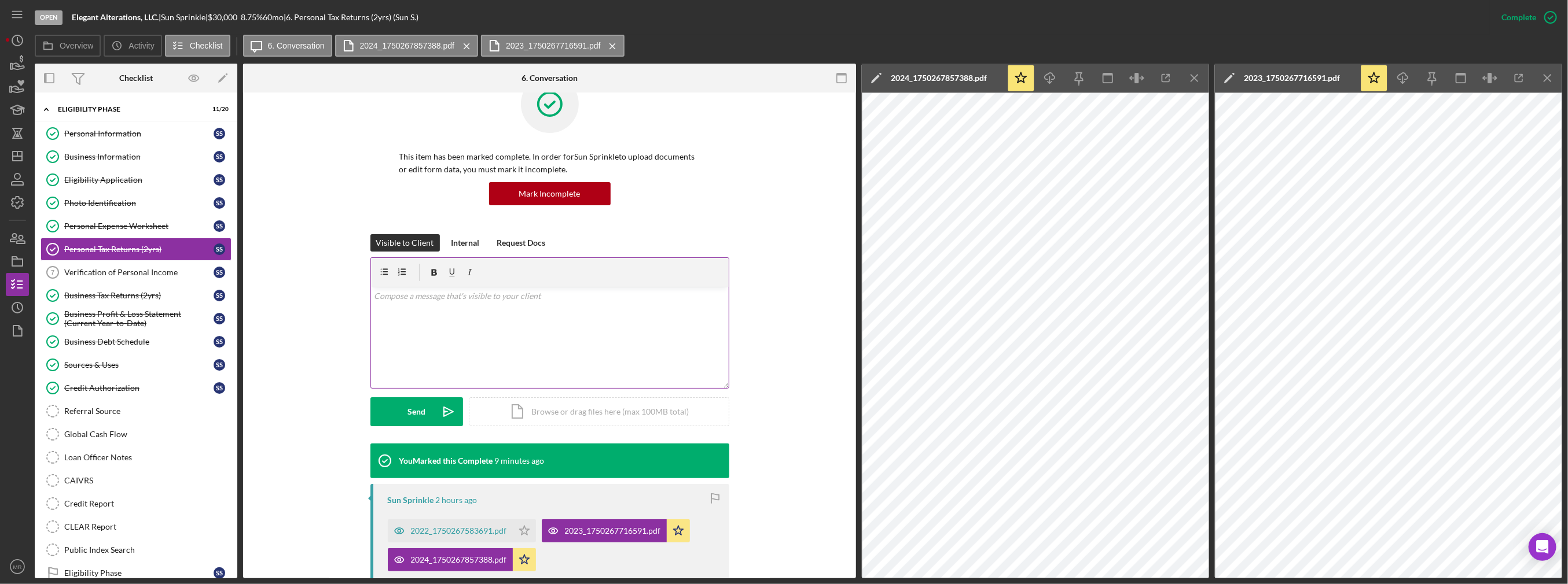
scroll to position [116, 0]
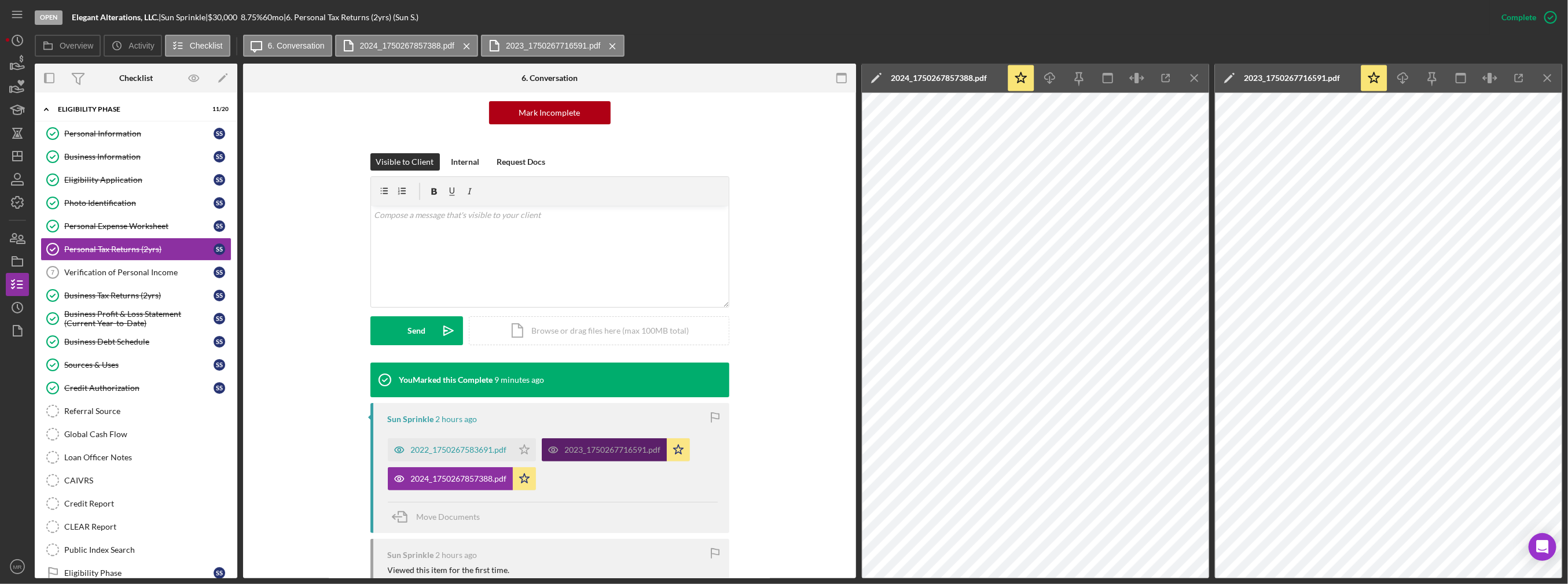
click at [608, 453] on div "2023_1750267716591.pdf" at bounding box center [613, 450] width 96 height 10
click at [1049, 78] on icon "Icon/Download" at bounding box center [1050, 78] width 26 height 26
click at [1409, 79] on icon "Icon/Download" at bounding box center [1403, 78] width 26 height 26
click at [155, 297] on div "Business Tax Returns (2yrs)" at bounding box center [139, 296] width 149 height 10
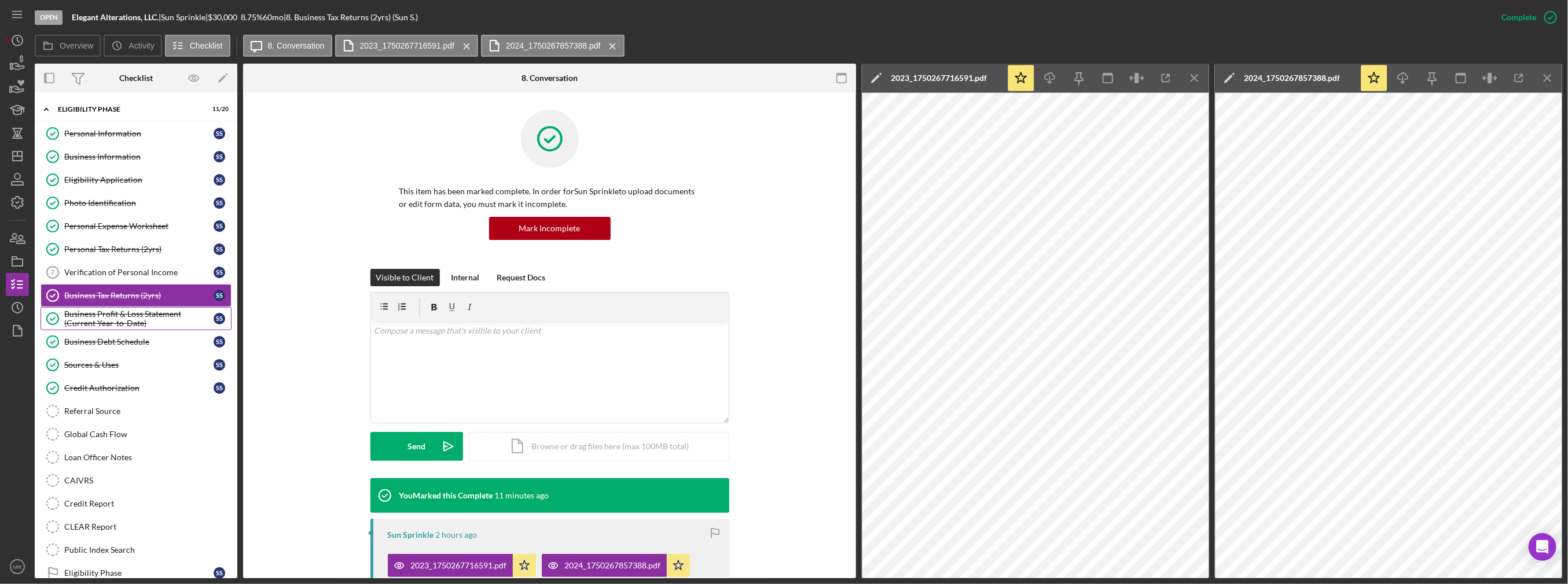
click at [142, 313] on div "Business Profit & Loss Statement (Current Year-to-Date)" at bounding box center [139, 319] width 149 height 18
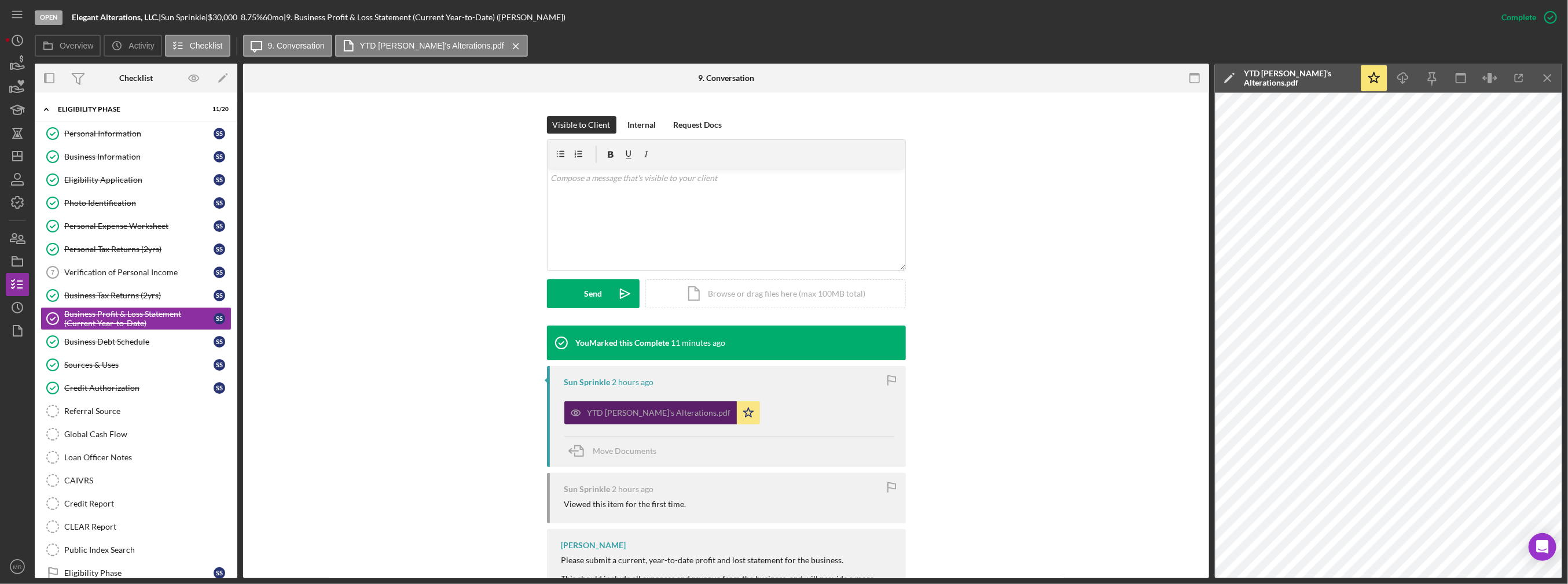
scroll to position [174, 0]
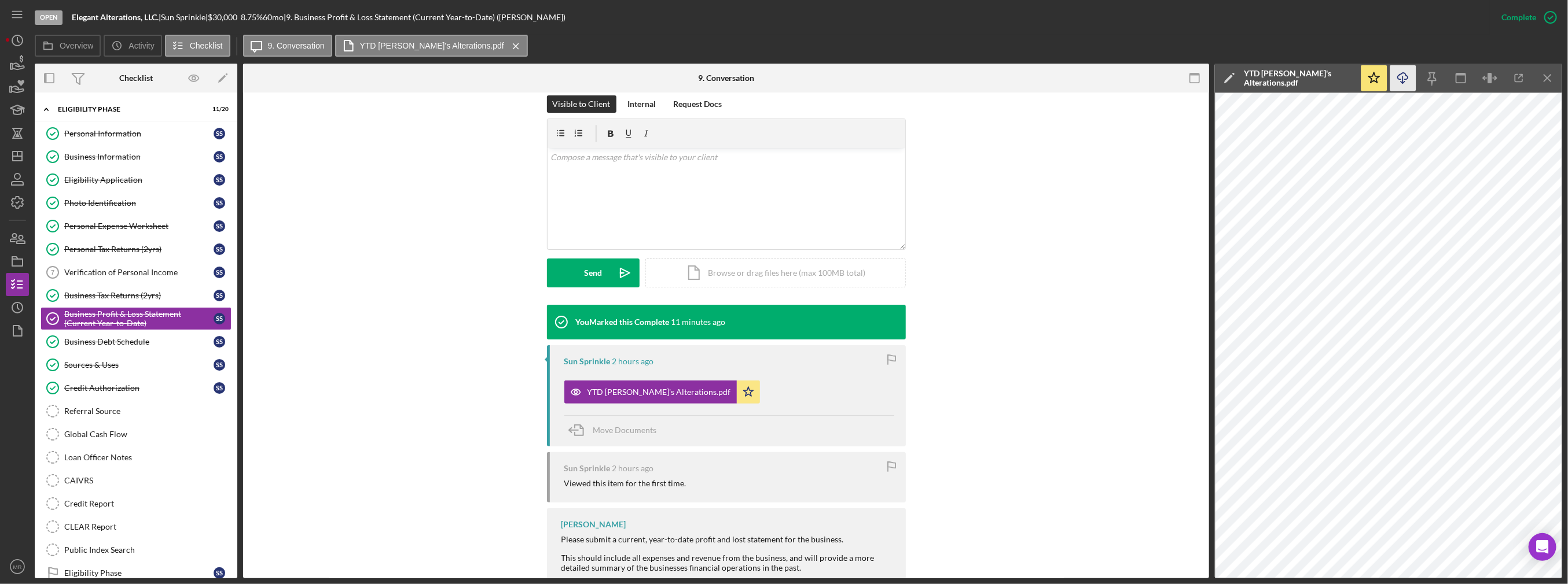
click at [1409, 78] on icon "Icon/Download" at bounding box center [1403, 78] width 26 height 26
click at [143, 338] on div "Business Debt Schedule" at bounding box center [139, 342] width 149 height 10
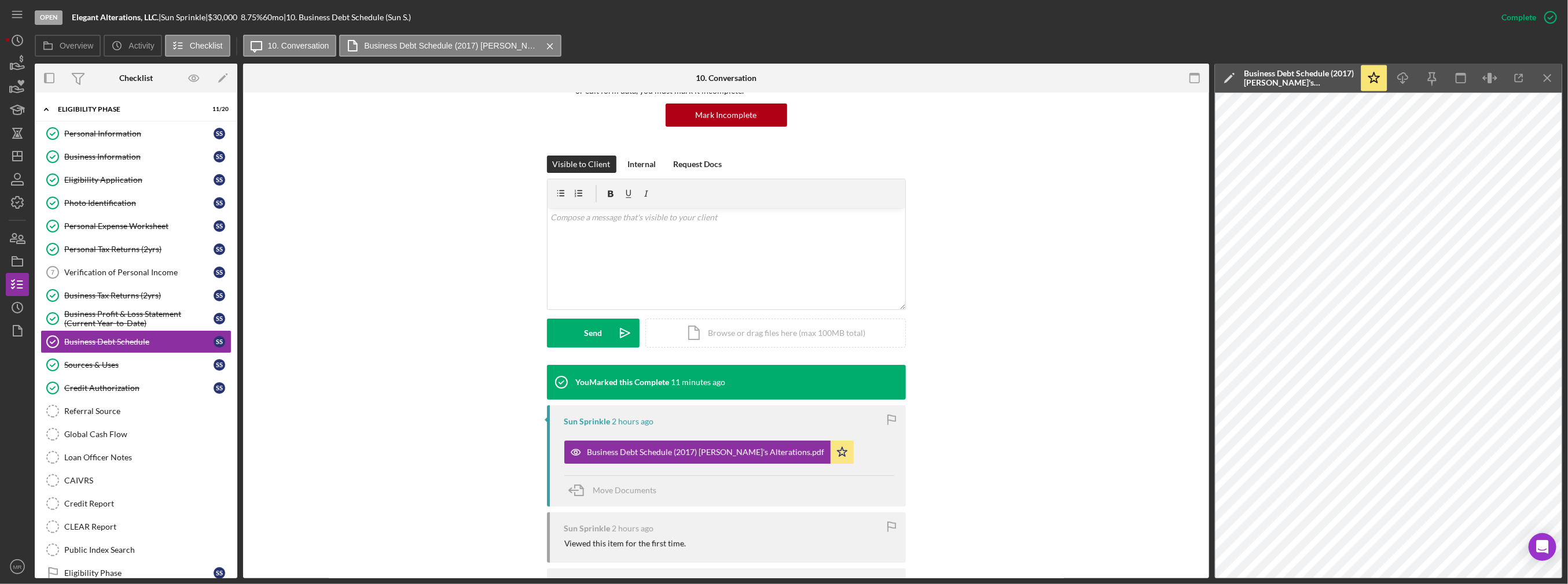
scroll to position [116, 0]
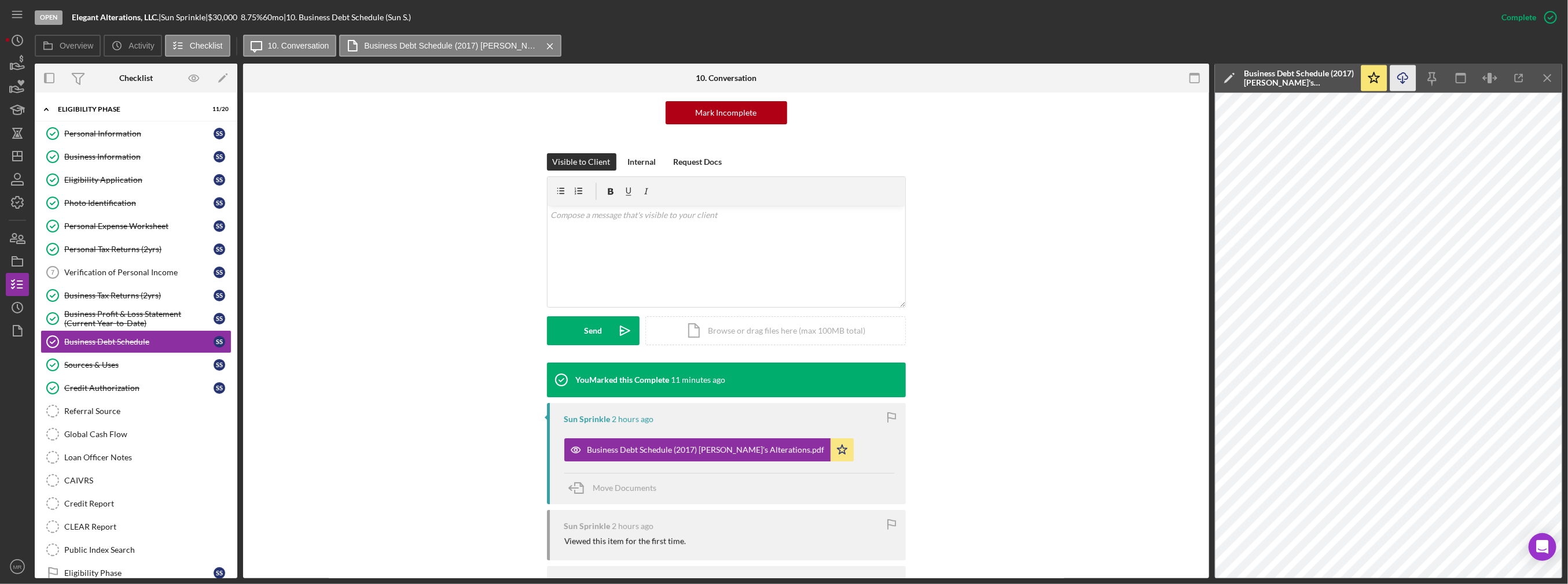
click at [1394, 74] on icon "Icon/Download" at bounding box center [1403, 78] width 26 height 26
click at [119, 361] on div "Sources & Uses" at bounding box center [139, 365] width 149 height 10
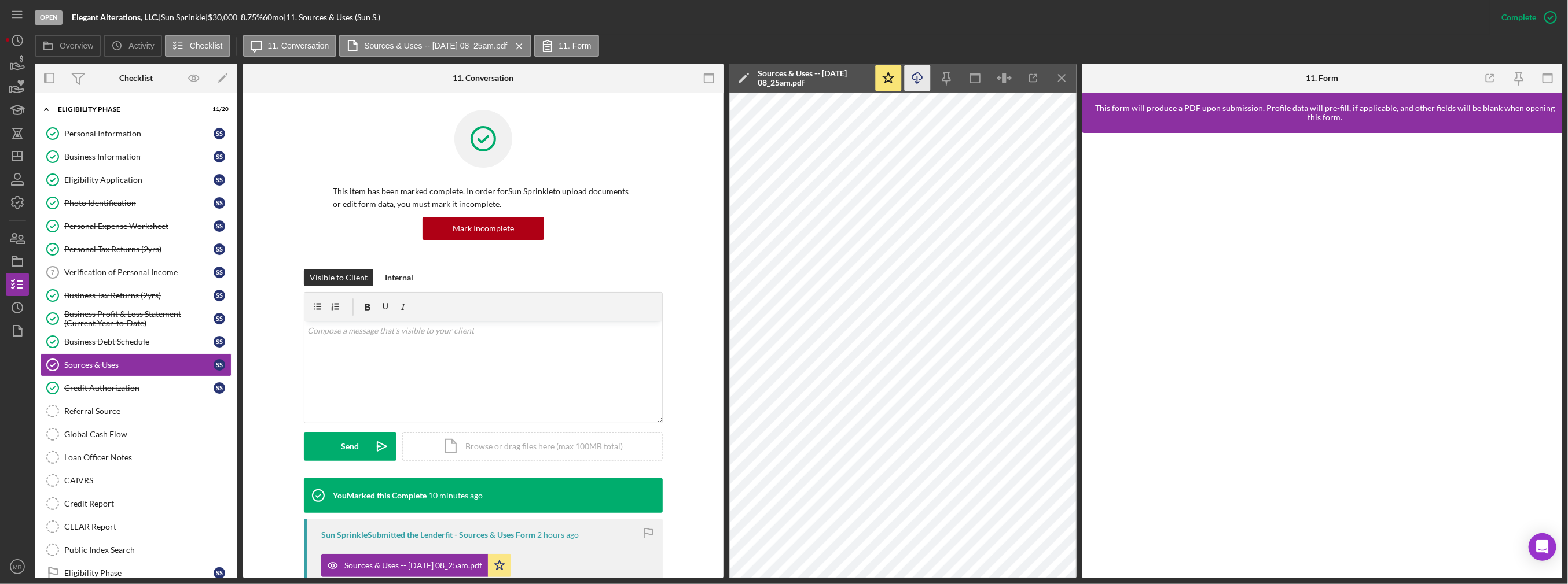
click at [912, 78] on icon "button" at bounding box center [917, 76] width 10 height 6
click at [143, 385] on div "Credit Authorization" at bounding box center [139, 388] width 149 height 10
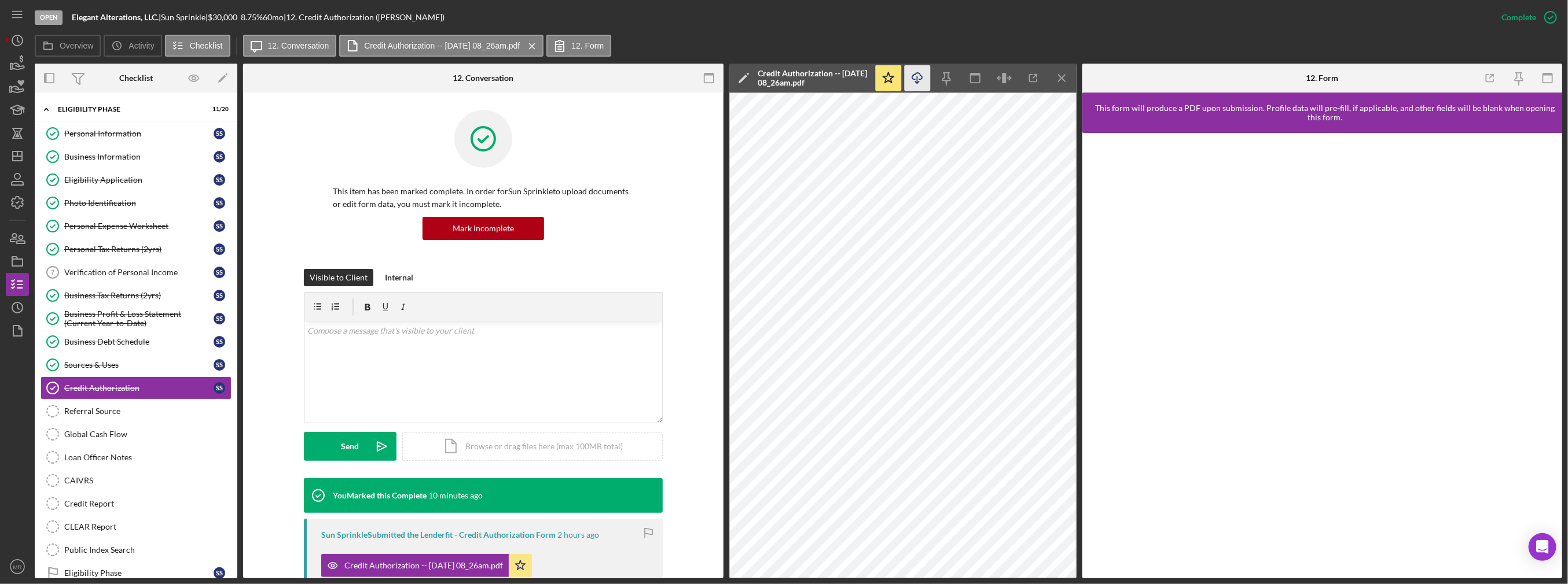
click at [915, 78] on icon "Icon/Download" at bounding box center [916, 78] width 26 height 26
click at [17, 297] on icon "Icon/History" at bounding box center [17, 307] width 29 height 29
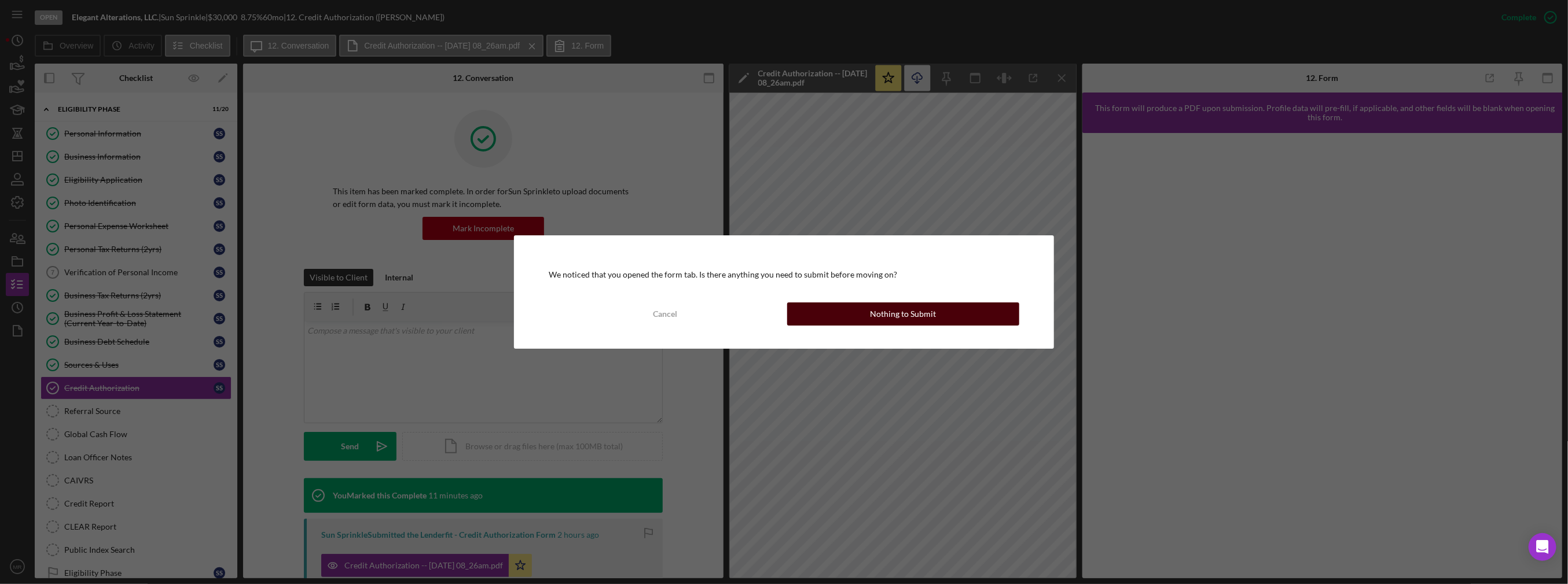
click at [851, 314] on button "Nothing to Submit" at bounding box center [903, 314] width 232 height 23
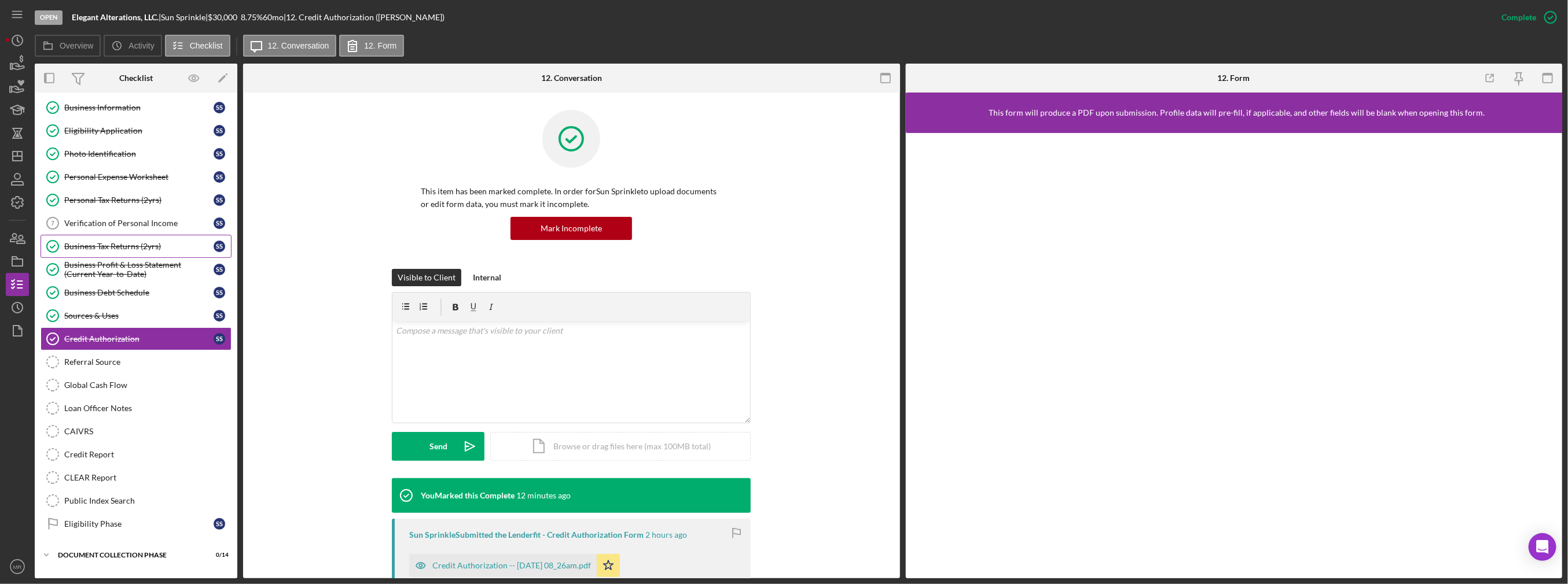
scroll to position [49, 0]
click at [449, 353] on div "v Color teal Color pink Remove color Add row above Add row below Add column bef…" at bounding box center [571, 372] width 358 height 101
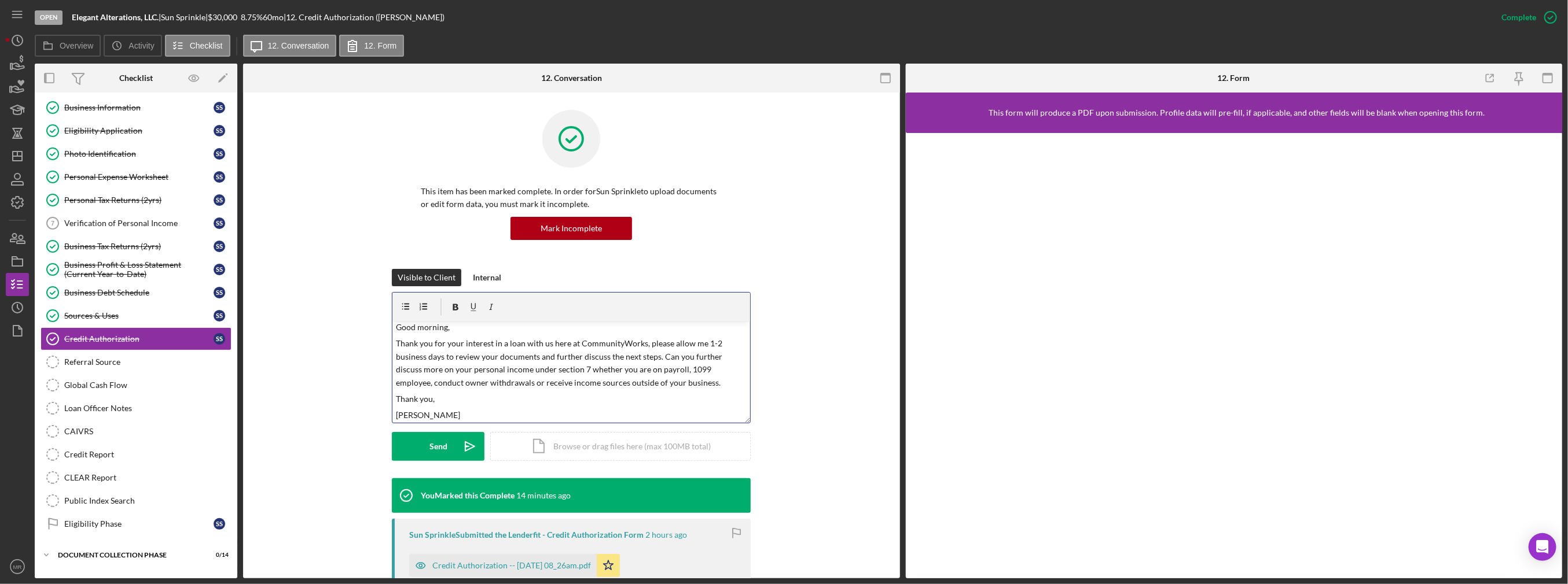
scroll to position [20, 0]
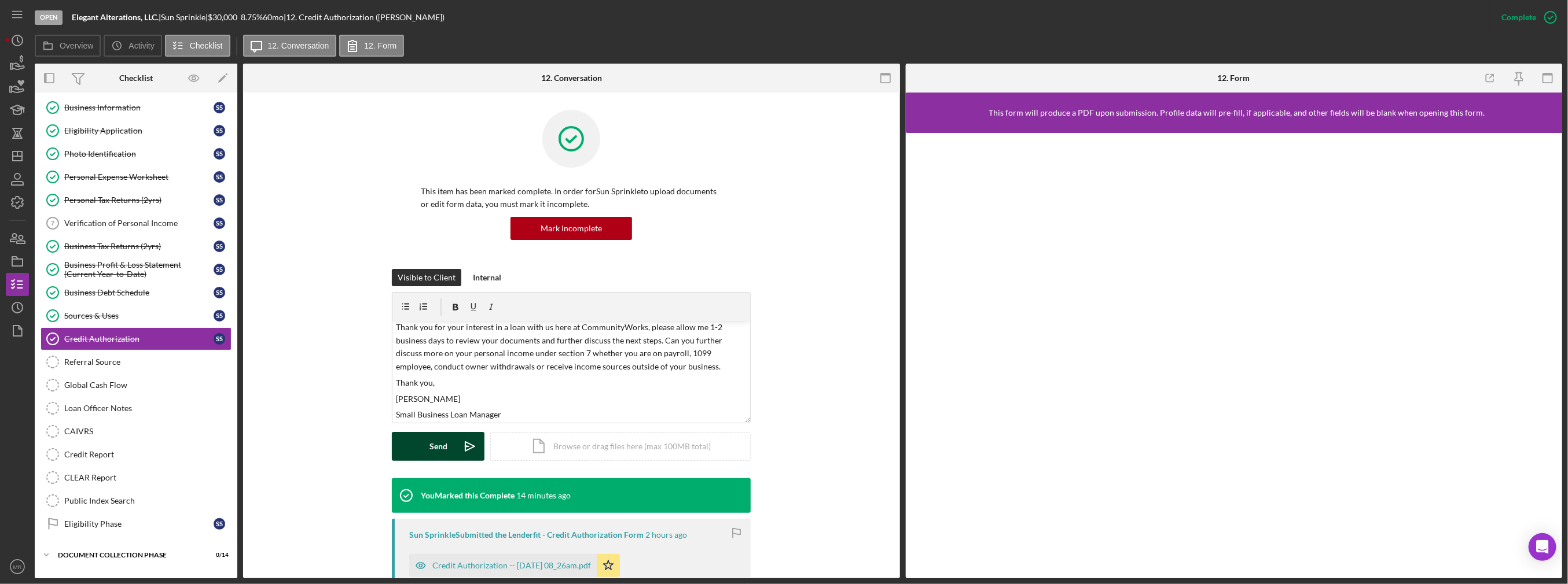
click at [423, 449] on button "Send Icon/icon-invite-send" at bounding box center [438, 446] width 93 height 29
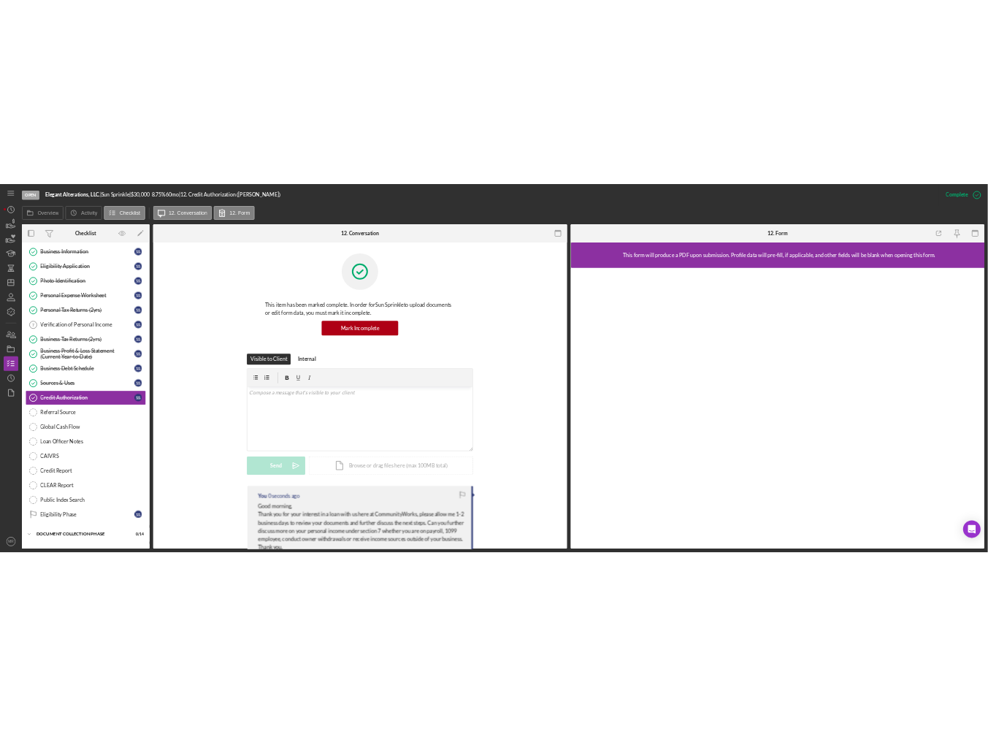
scroll to position [0, 0]
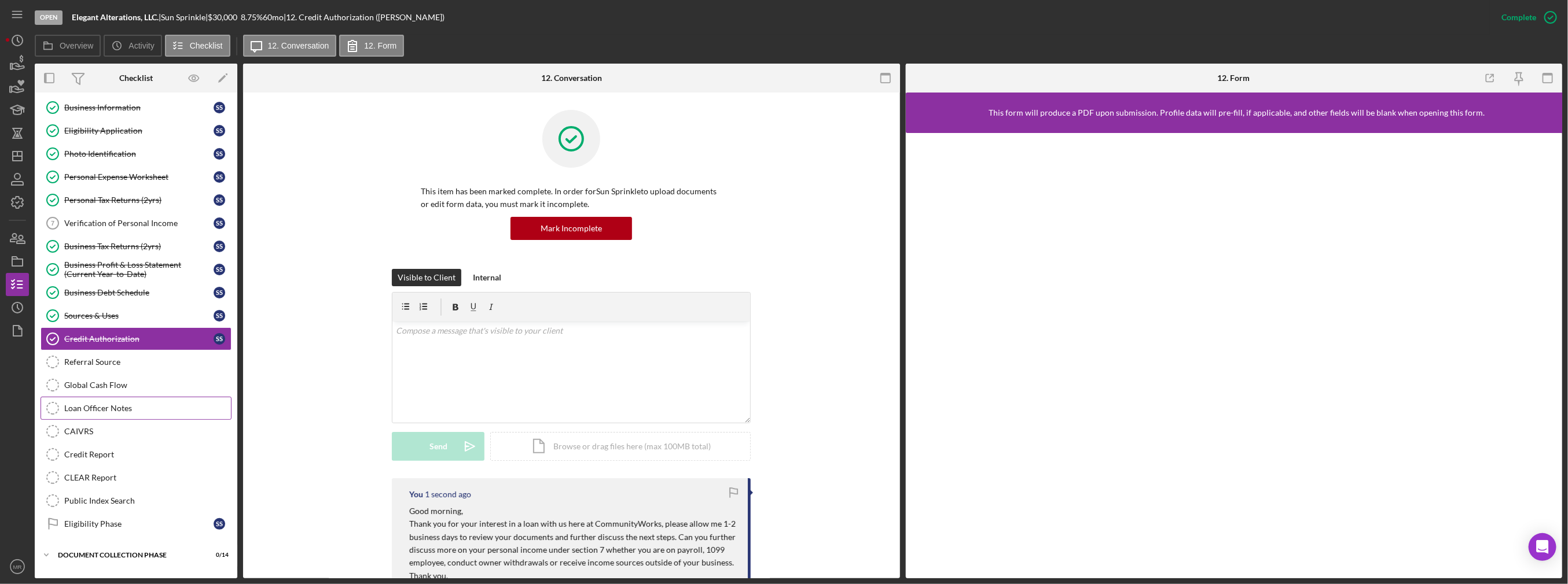
click at [146, 407] on div "Loan Officer Notes" at bounding box center [147, 409] width 166 height 10
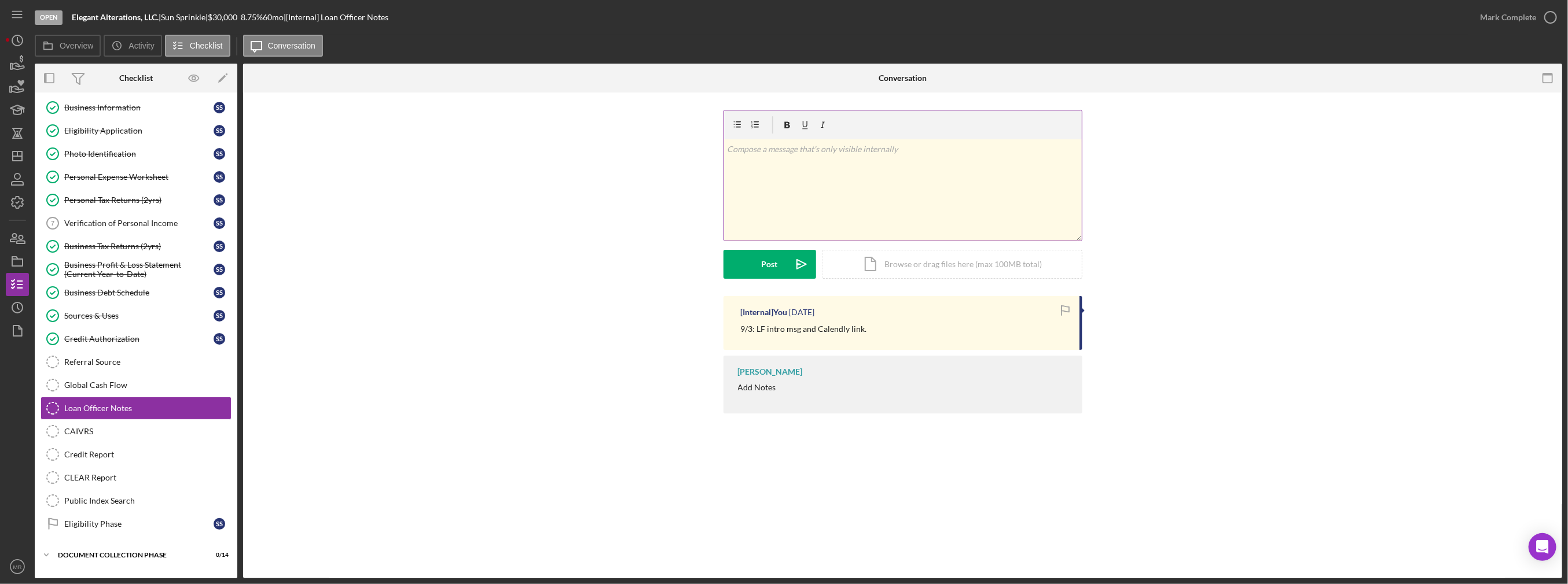
click at [786, 212] on div "v Color teal Color pink Remove color Add row above Add row below Add column bef…" at bounding box center [902, 190] width 358 height 101
click at [755, 261] on button "Post Icon/icon-invite-send" at bounding box center [770, 264] width 93 height 29
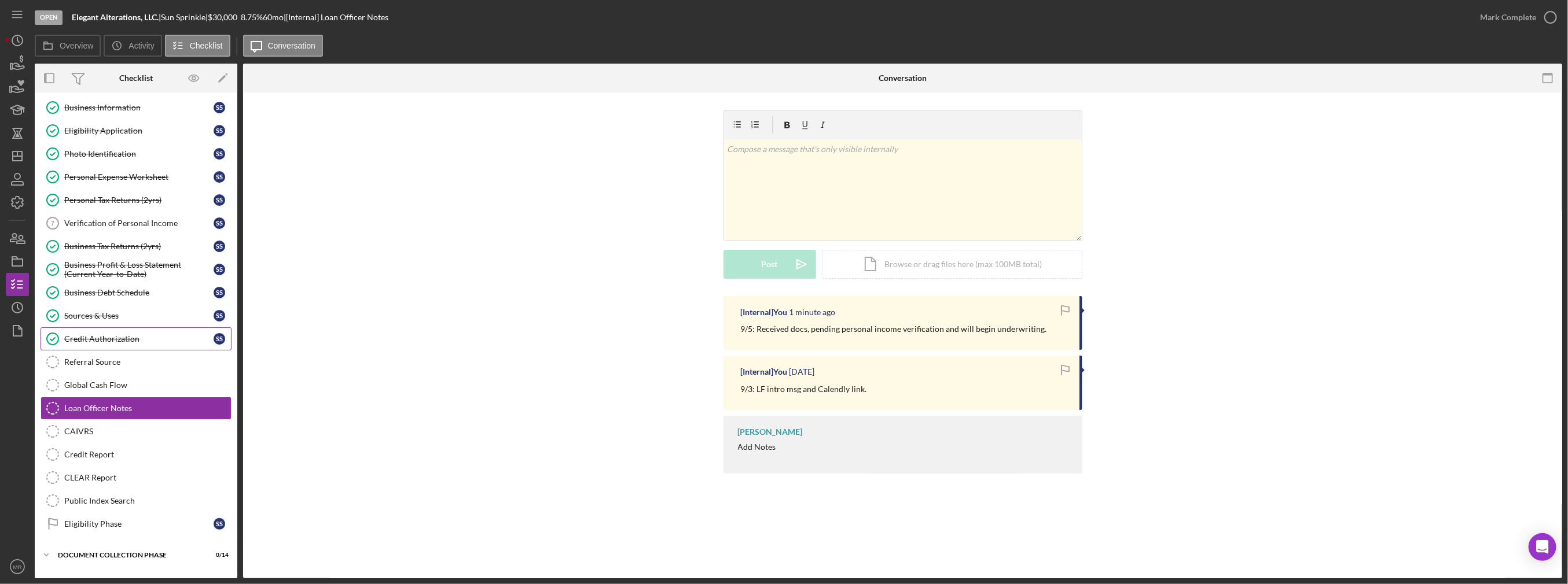
click at [133, 338] on div "Credit Authorization" at bounding box center [139, 339] width 149 height 10
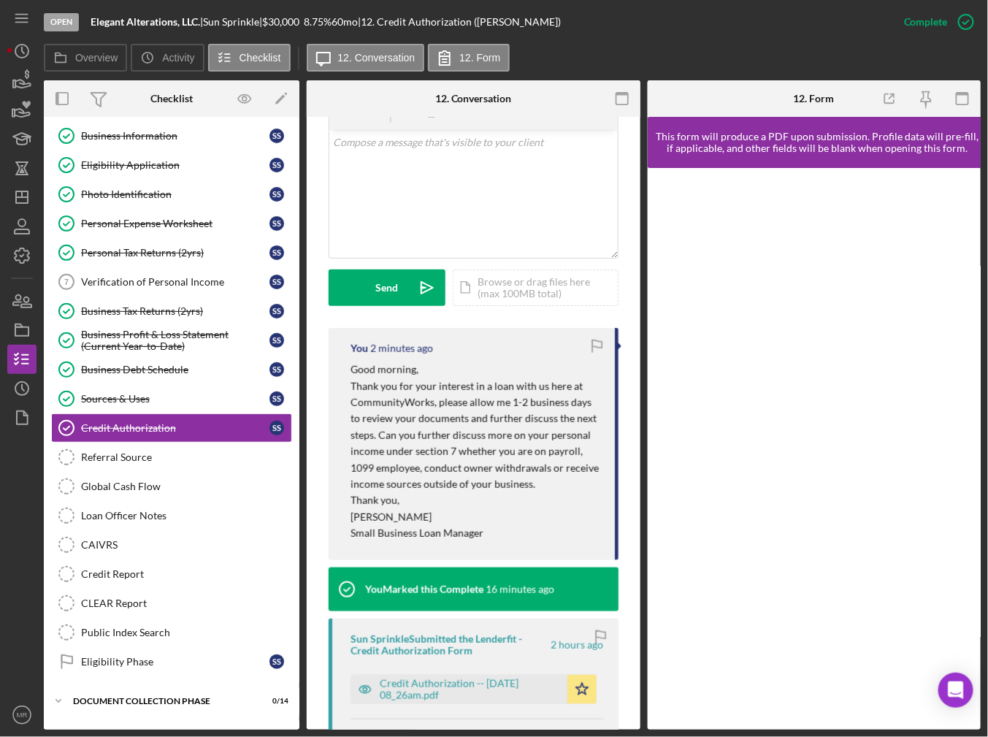
scroll to position [438, 0]
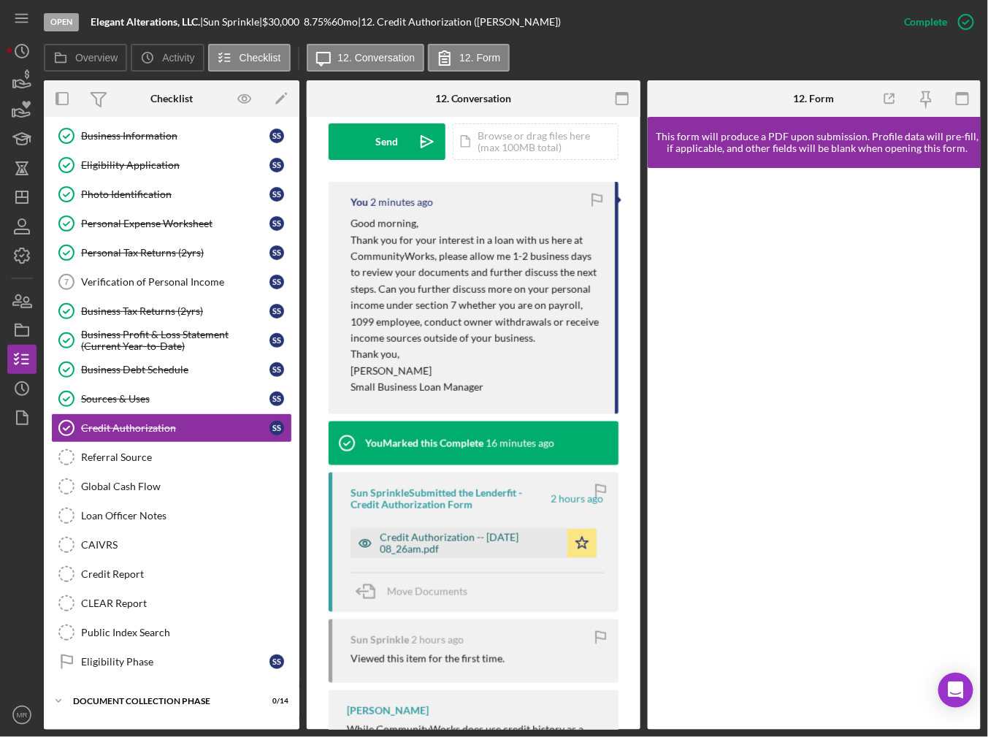
click at [424, 549] on div "Credit Authorization -- [DATE] 08_26am.pdf" at bounding box center [470, 543] width 180 height 23
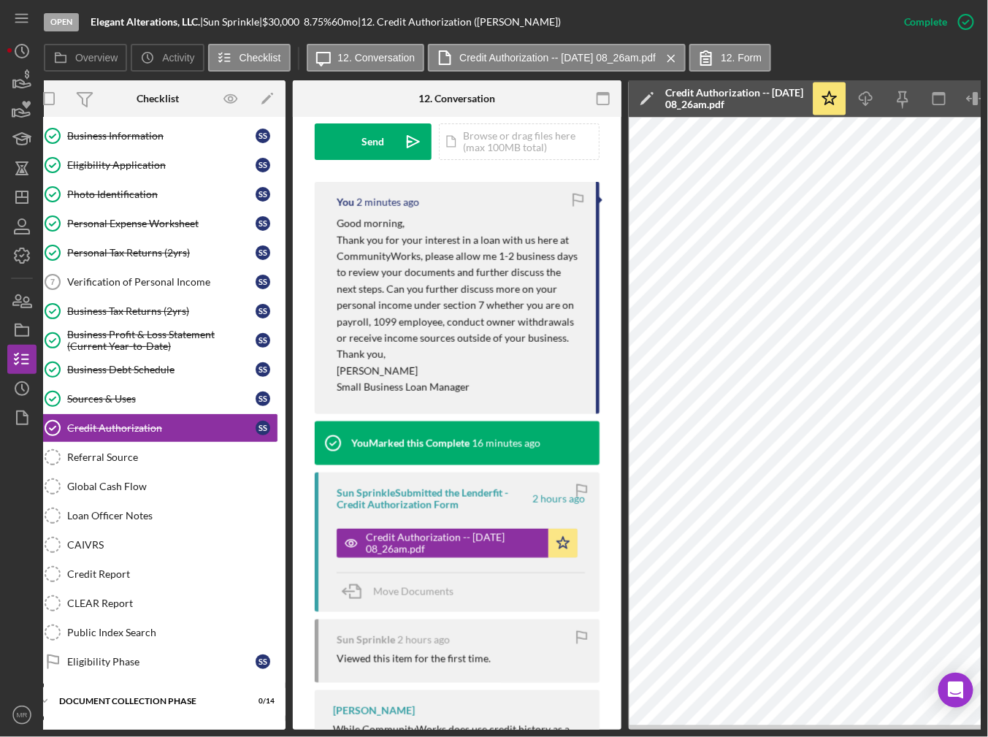
scroll to position [0, 0]
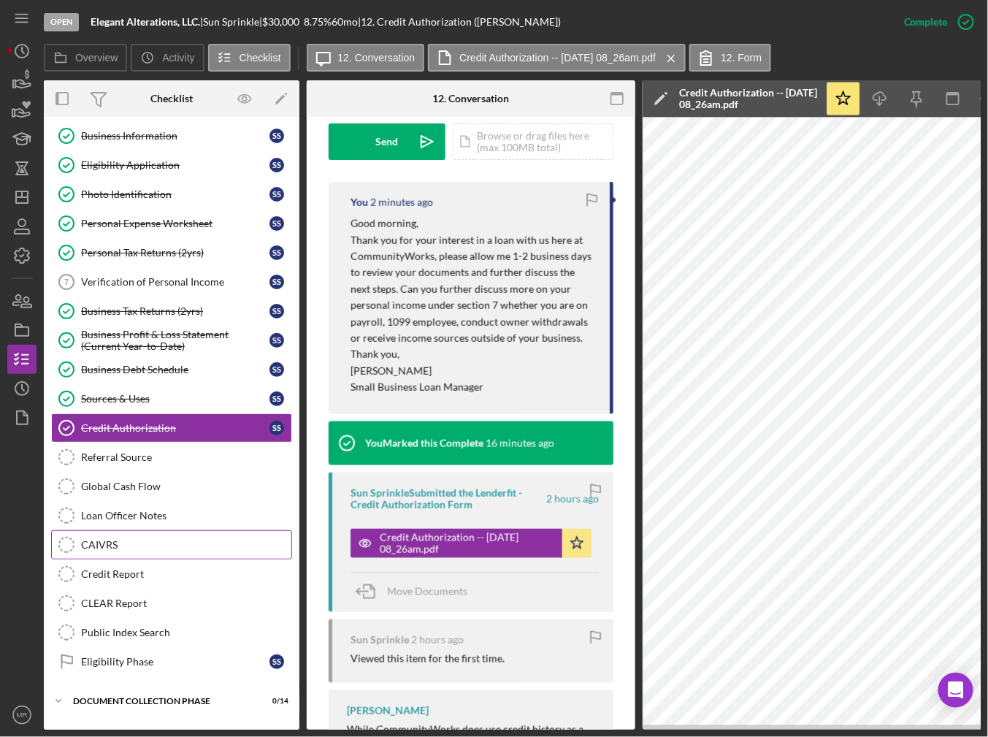
click at [186, 532] on link "CAIVRS CAIVRS" at bounding box center [171, 544] width 241 height 29
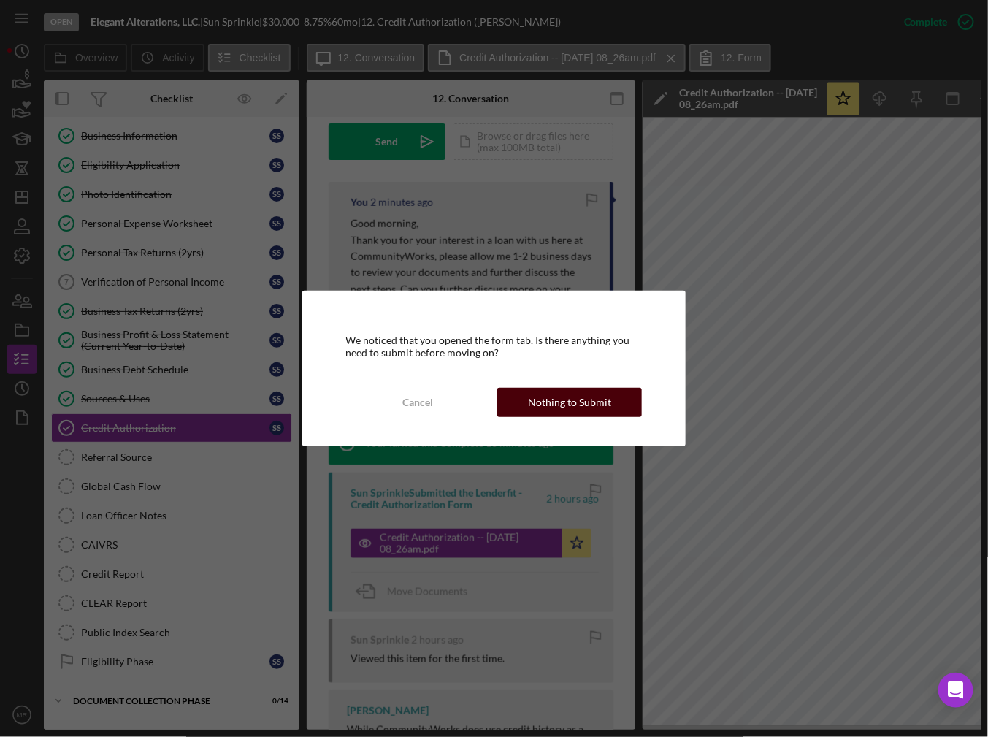
click at [571, 402] on div "Nothing to Submit" at bounding box center [569, 402] width 83 height 29
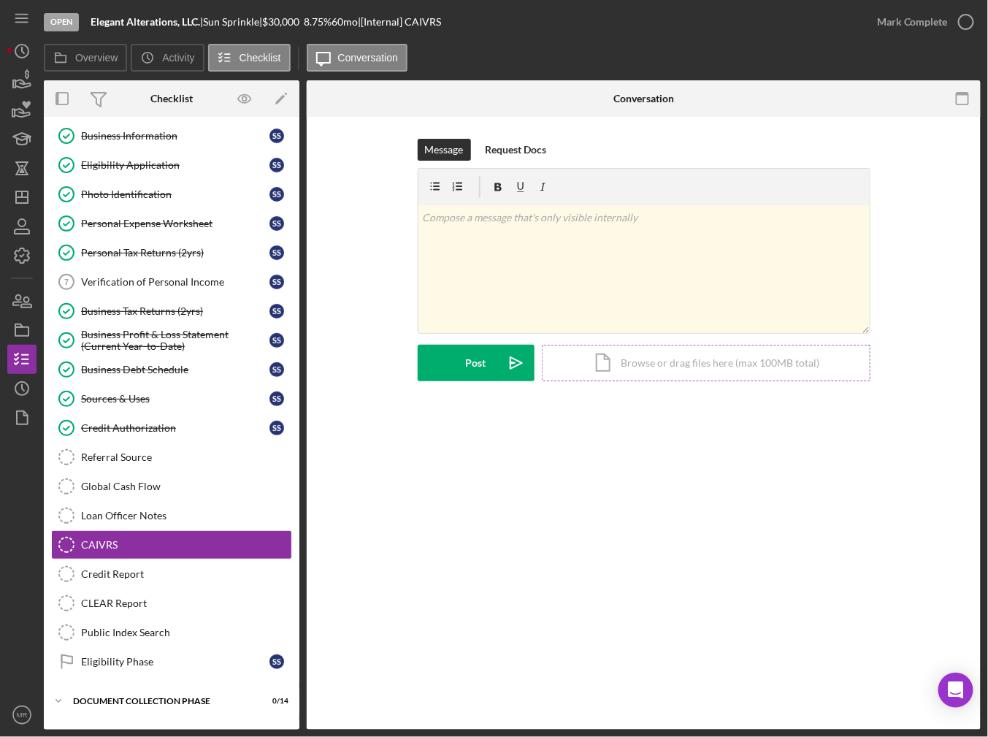
click at [621, 345] on div "Icon/Document Browse or drag files here (max 100MB total) Tap to choose files o…" at bounding box center [706, 363] width 329 height 37
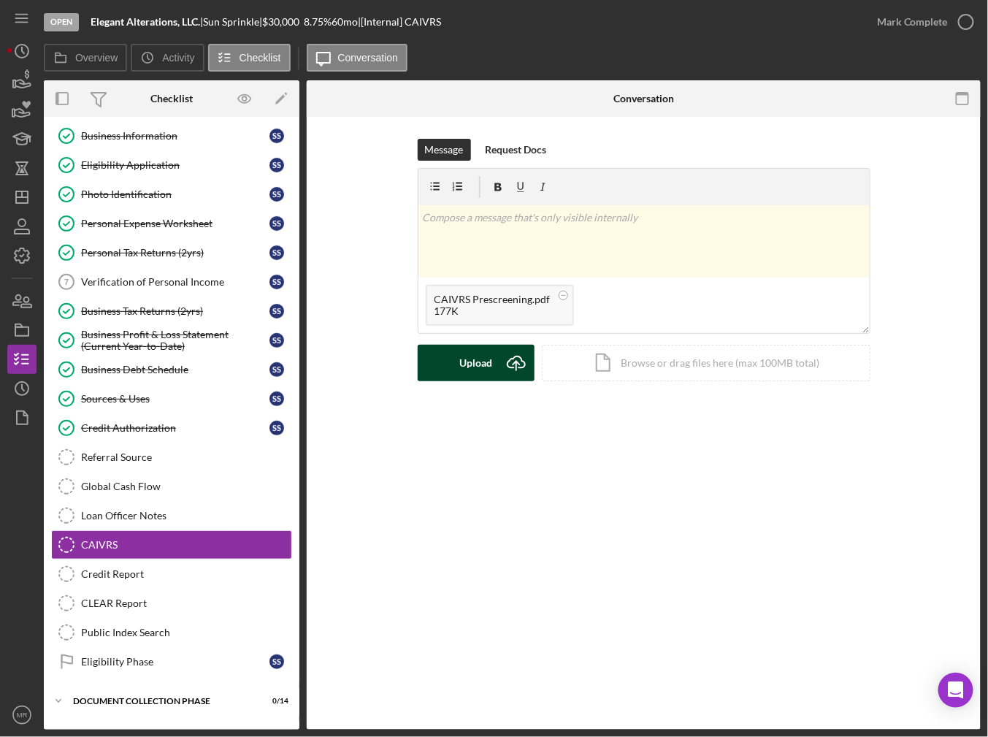
click at [470, 362] on div "Upload" at bounding box center [475, 363] width 33 height 37
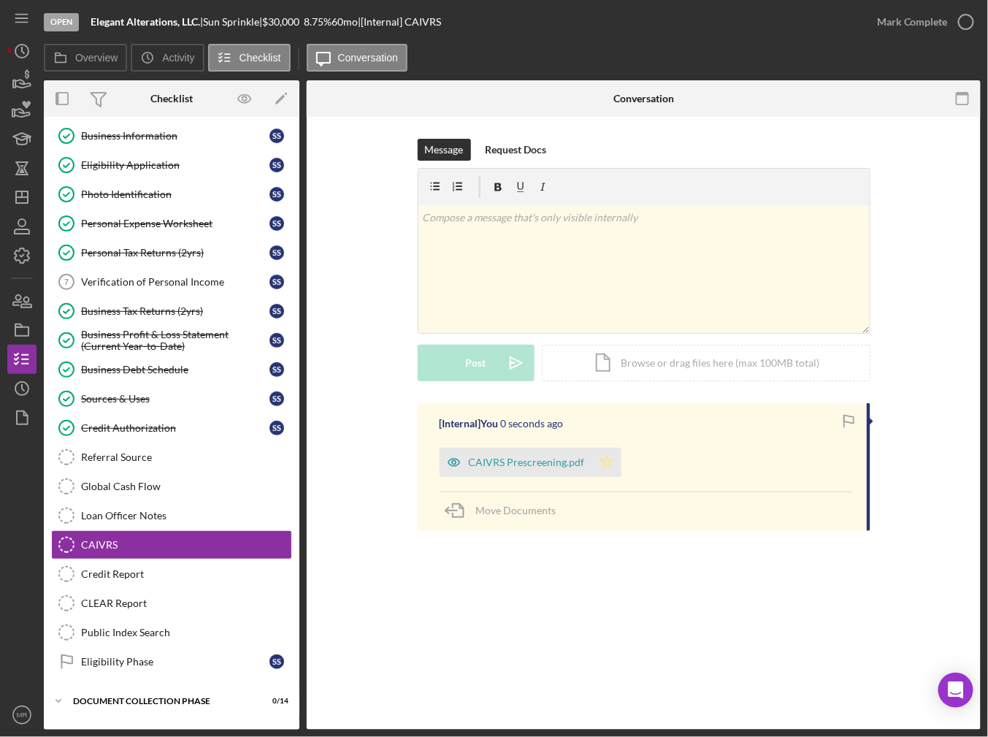
click at [605, 475] on icon "Icon/Star" at bounding box center [606, 462] width 29 height 29
click at [959, 23] on icon "button" at bounding box center [966, 22] width 37 height 37
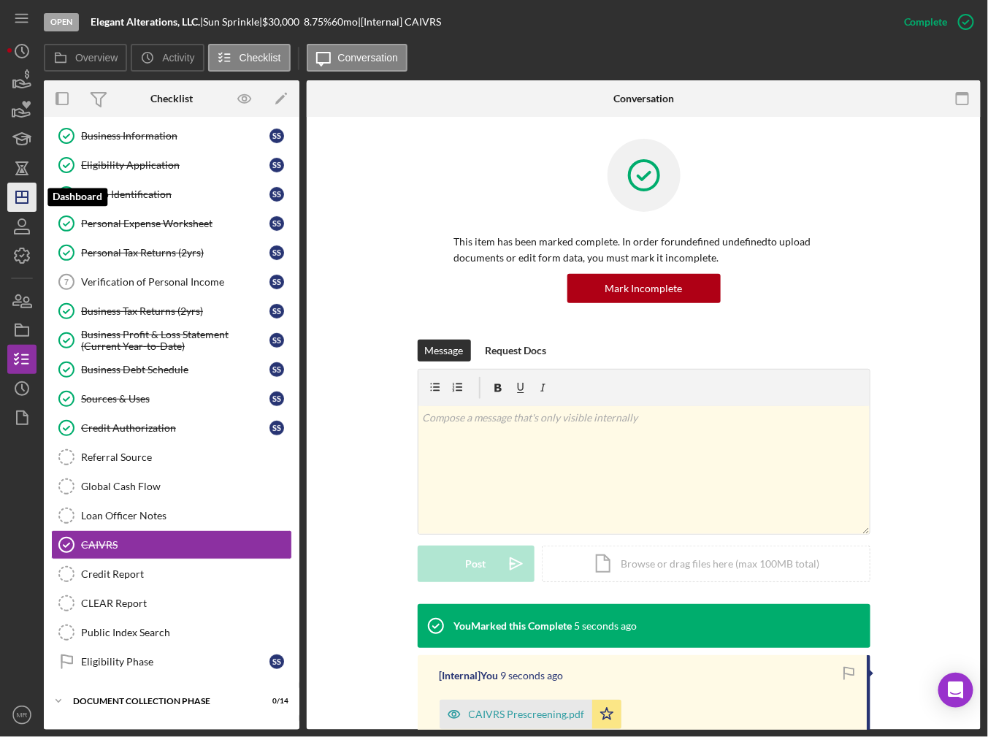
click at [19, 192] on icon "Icon/Dashboard" at bounding box center [22, 197] width 37 height 37
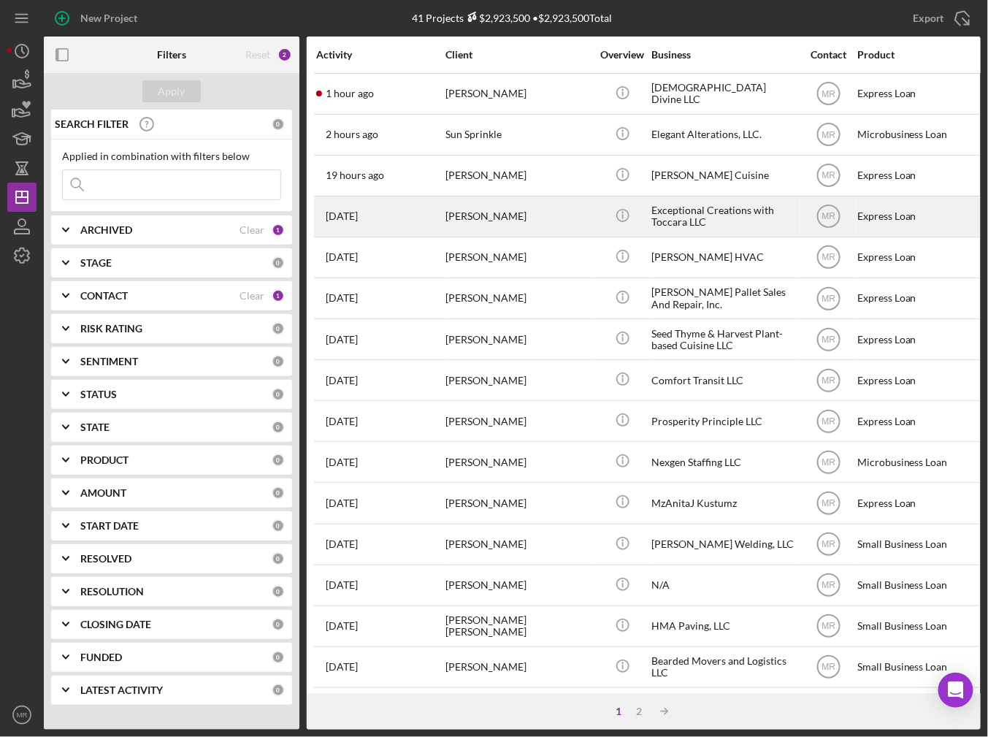
click at [515, 208] on div "[PERSON_NAME]" at bounding box center [518, 216] width 146 height 39
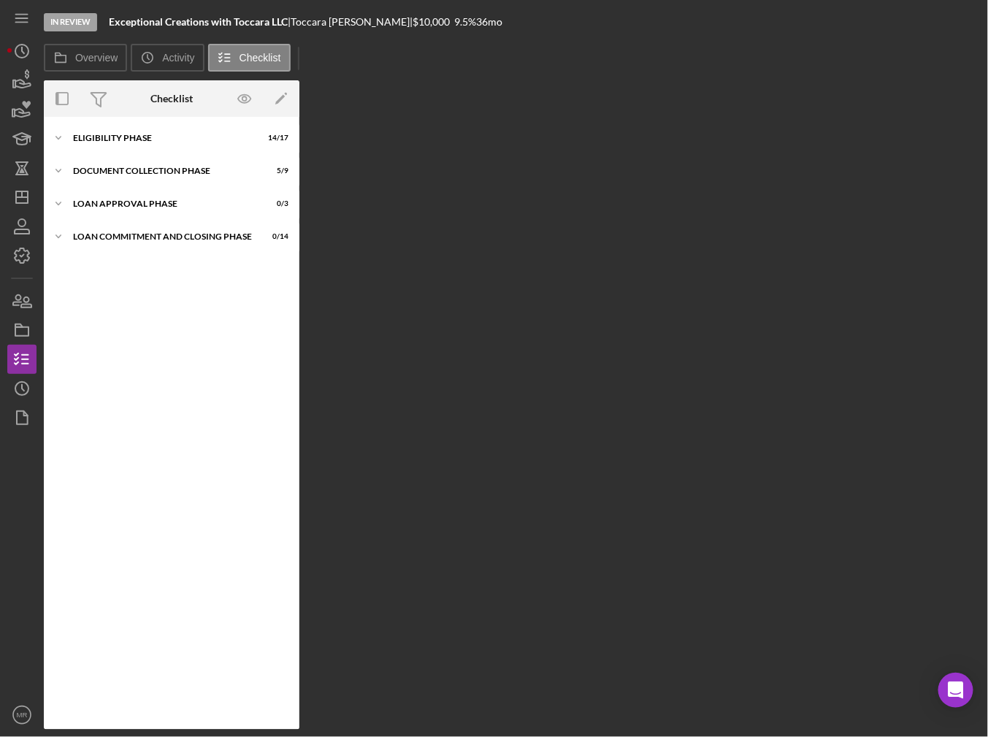
scroll to position [27, 0]
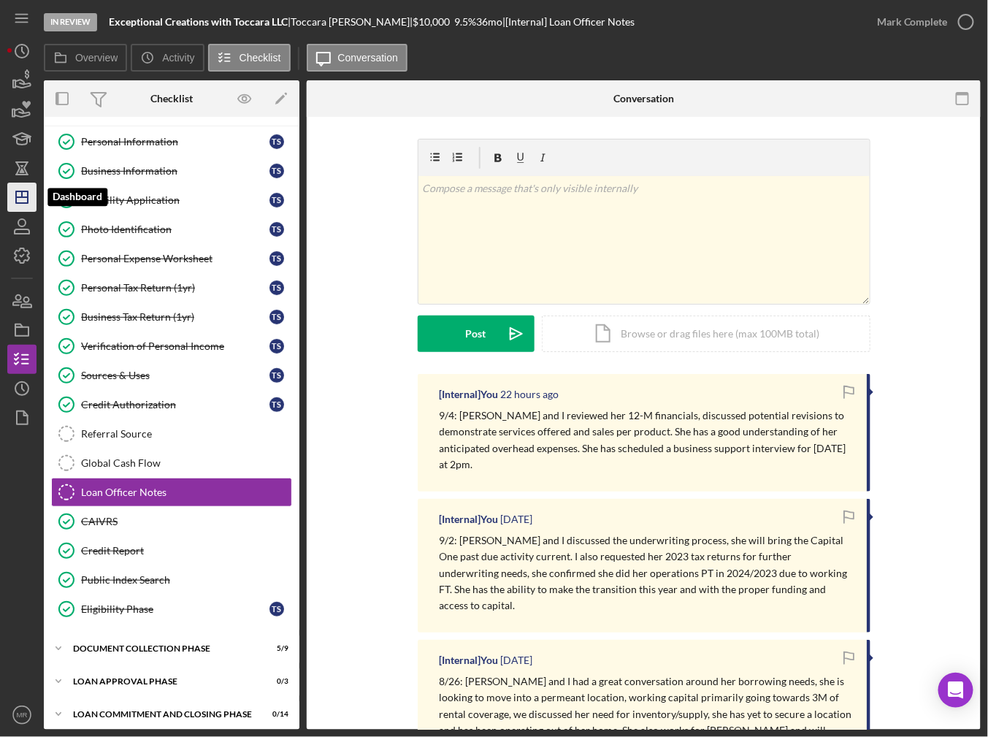
click at [16, 191] on polygon "button" at bounding box center [22, 197] width 12 height 12
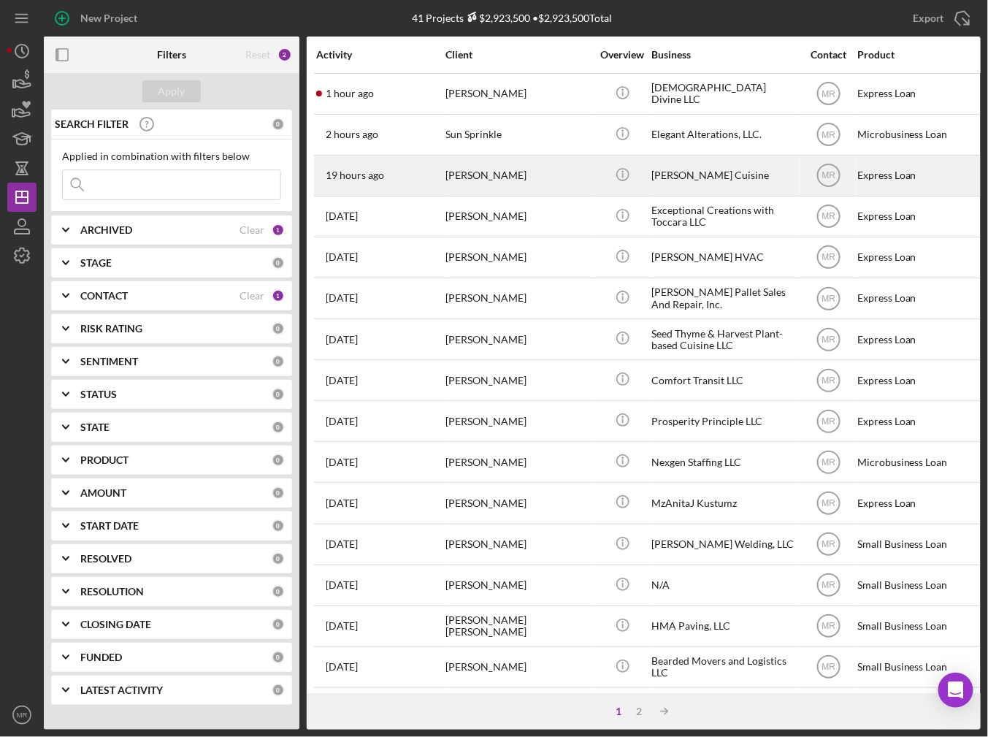
click at [546, 179] on div "[PERSON_NAME]" at bounding box center [518, 175] width 146 height 39
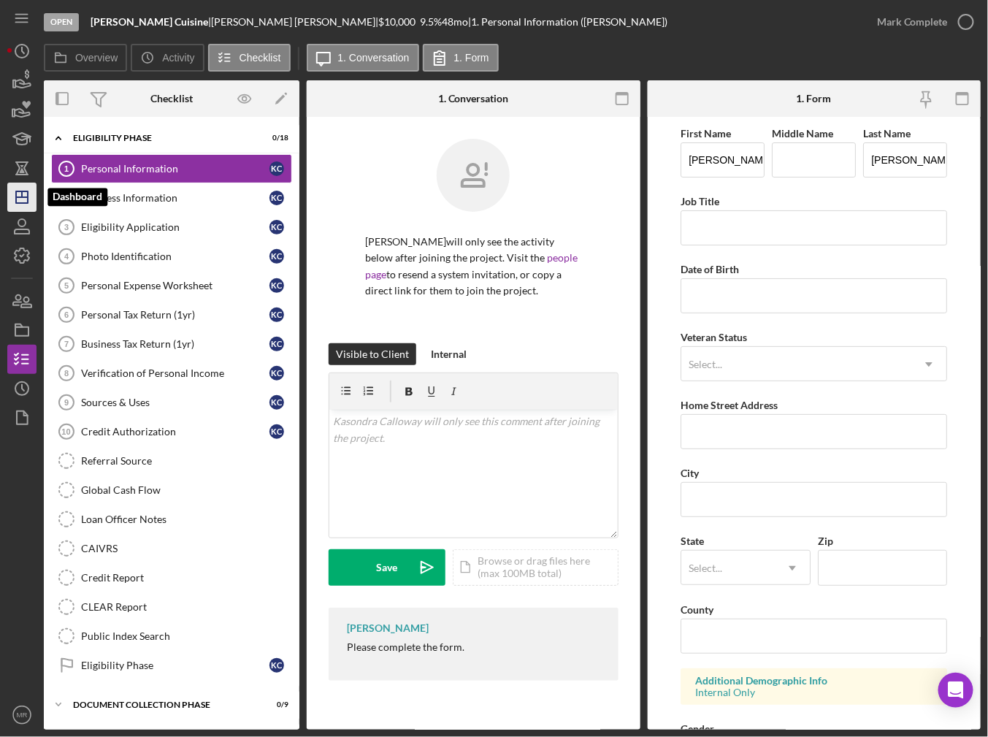
click at [16, 193] on polygon "button" at bounding box center [22, 197] width 12 height 12
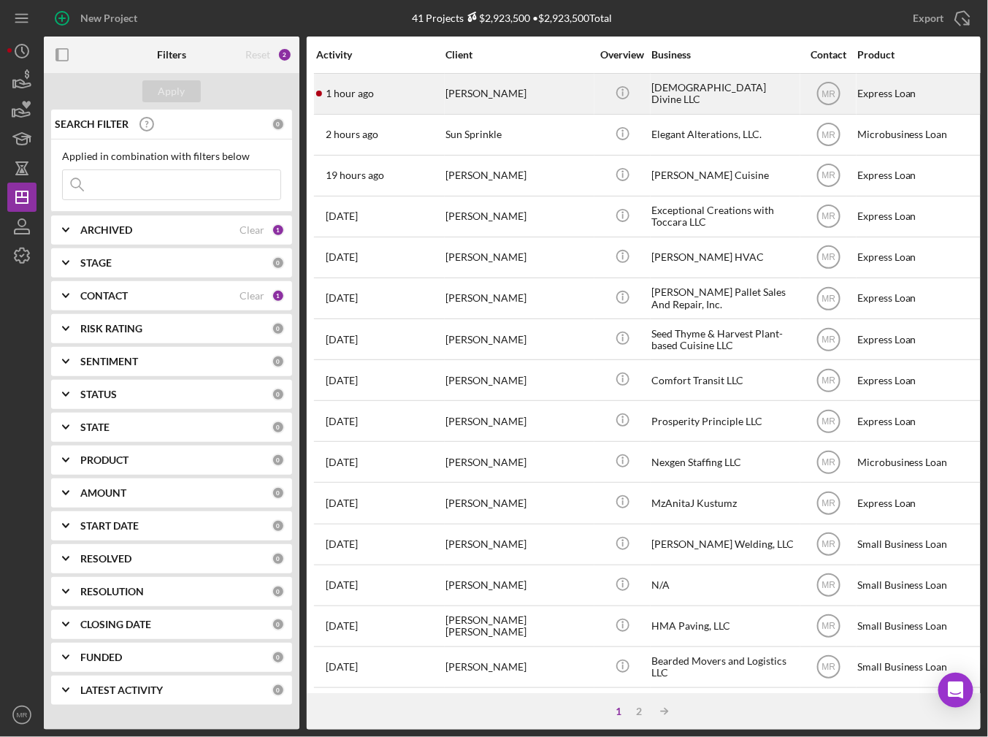
click at [545, 96] on div "[PERSON_NAME]" at bounding box center [518, 93] width 146 height 39
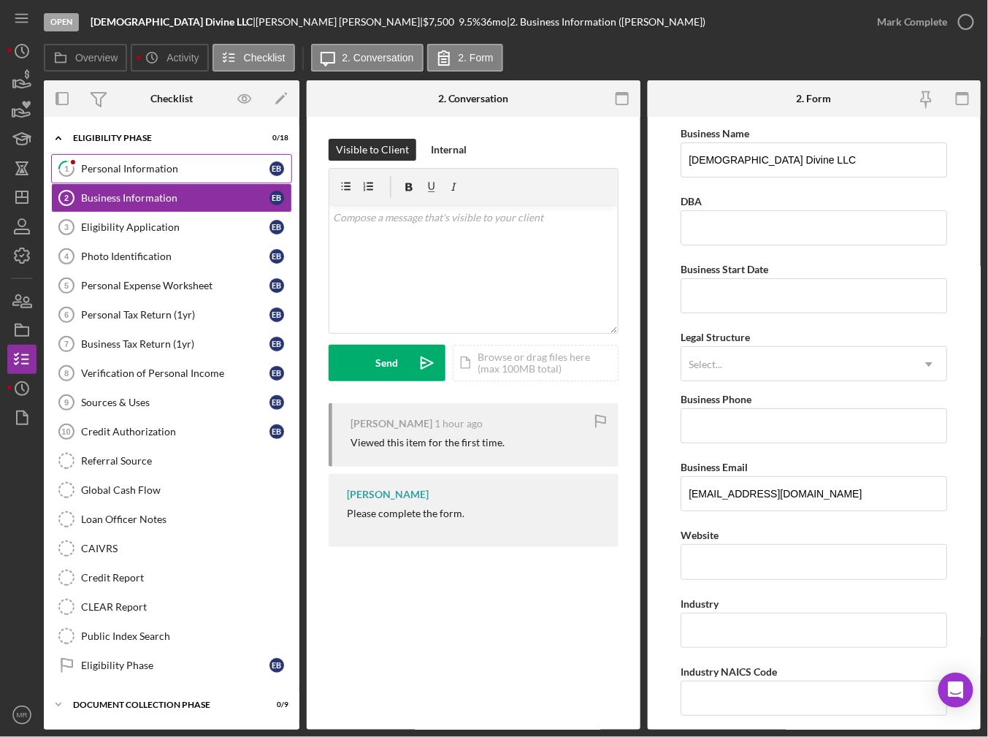
click at [167, 169] on div "Personal Information" at bounding box center [175, 169] width 188 height 12
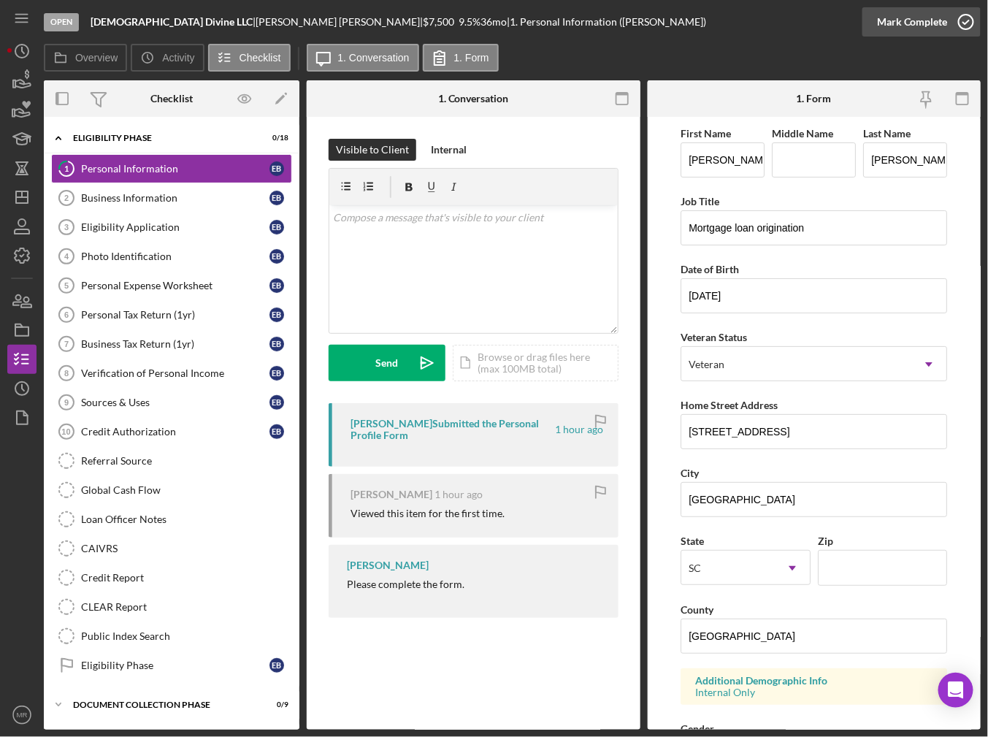
click at [923, 23] on div "Mark Complete" at bounding box center [912, 21] width 71 height 29
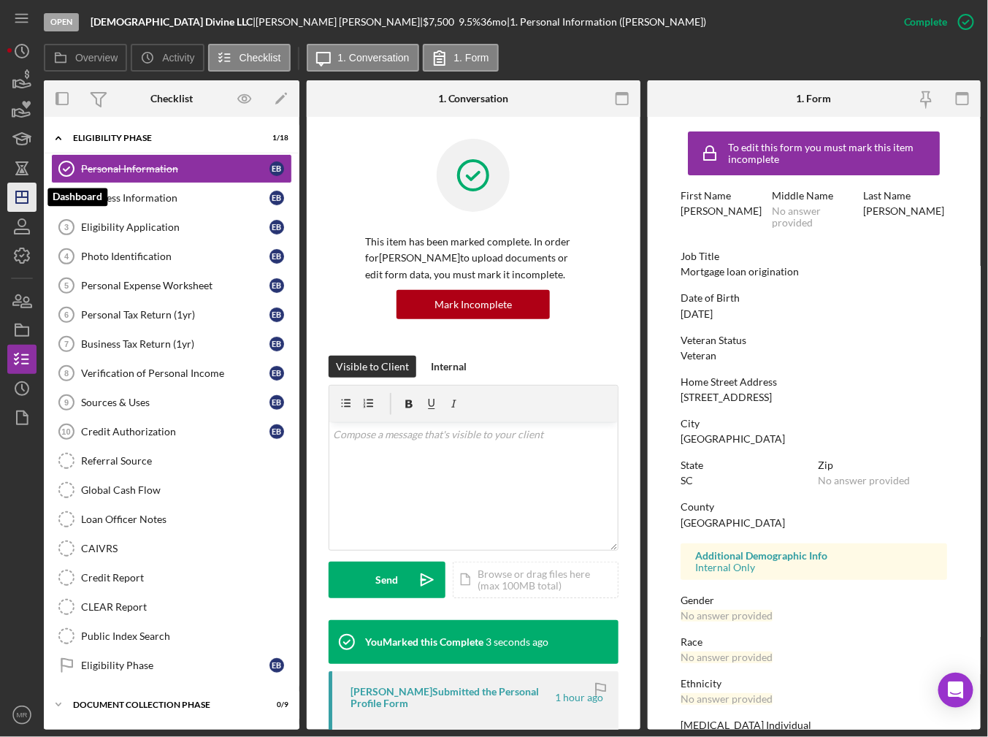
click at [18, 198] on icon "Icon/Dashboard" at bounding box center [22, 197] width 37 height 37
